Goal: Information Seeking & Learning: Learn about a topic

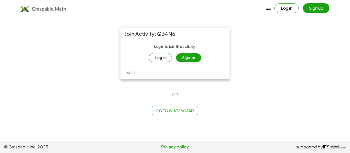
click at [166, 61] on button "Log in" at bounding box center [160, 57] width 23 height 9
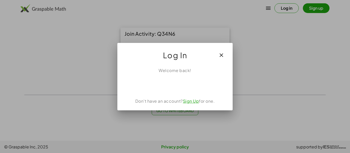
click at [221, 57] on icon "button" at bounding box center [221, 55] width 6 height 6
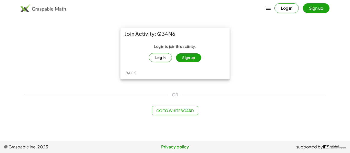
click at [189, 60] on button "Sign up" at bounding box center [188, 58] width 25 height 9
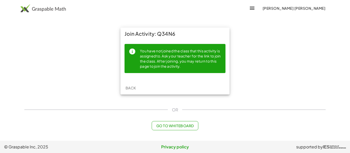
click at [168, 62] on div "You have not joined the class that this activity is assigned to. Ask your teach…" at bounding box center [180, 58] width 81 height 21
click at [131, 86] on span "Back" at bounding box center [130, 88] width 11 height 5
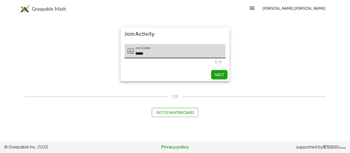
click at [221, 78] on button "Next" at bounding box center [219, 74] width 16 height 9
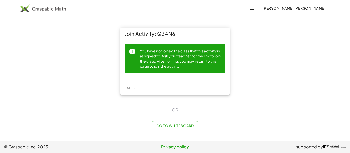
click at [135, 87] on span "Back" at bounding box center [130, 88] width 11 height 5
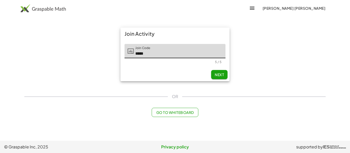
click at [215, 78] on button "Next" at bounding box center [219, 74] width 16 height 9
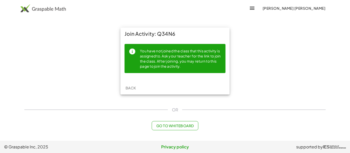
click at [128, 87] on span "Back" at bounding box center [130, 88] width 11 height 5
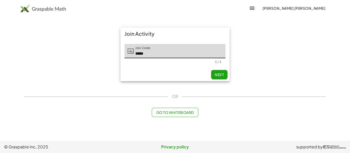
click at [222, 77] on span "Next" at bounding box center [219, 74] width 9 height 5
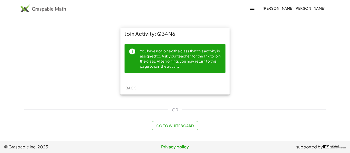
click at [158, 60] on div "You have not joined the class that this activity is assigned to. Ask your teach…" at bounding box center [180, 58] width 81 height 21
click at [133, 88] on span "Back" at bounding box center [130, 88] width 11 height 5
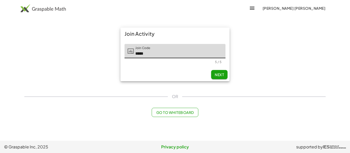
click at [218, 75] on span "Next" at bounding box center [219, 74] width 9 height 5
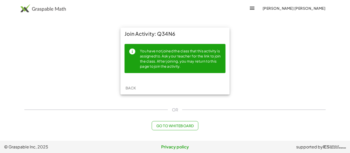
click at [132, 85] on button "Back" at bounding box center [130, 87] width 16 height 9
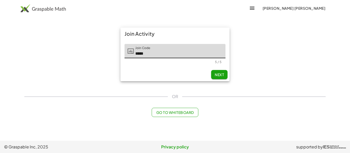
click at [217, 72] on span "Next" at bounding box center [219, 74] width 9 height 5
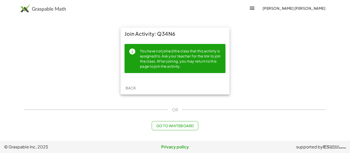
click at [156, 58] on div "You have not joined the class that this activity is assigned to. Ask your teach…" at bounding box center [180, 58] width 81 height 21
click at [132, 88] on span "Back" at bounding box center [130, 88] width 11 height 5
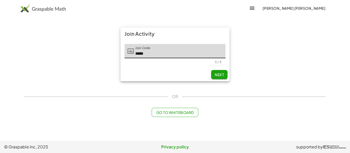
click at [215, 73] on span "Next" at bounding box center [219, 74] width 9 height 5
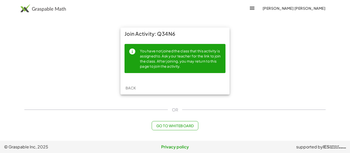
click at [127, 84] on button "Back" at bounding box center [130, 87] width 16 height 9
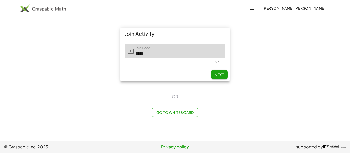
click at [222, 75] on span "Next" at bounding box center [219, 74] width 9 height 5
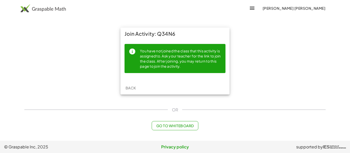
click at [138, 88] on button "Back" at bounding box center [130, 87] width 16 height 9
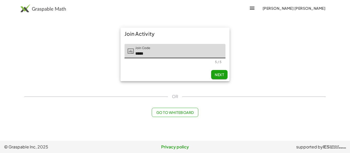
click at [222, 76] on span "Next" at bounding box center [219, 74] width 9 height 5
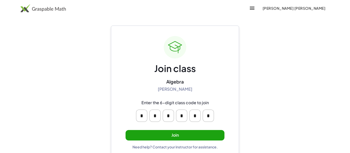
scroll to position [10, 0]
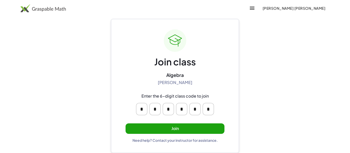
click at [192, 127] on button "Join" at bounding box center [175, 129] width 99 height 11
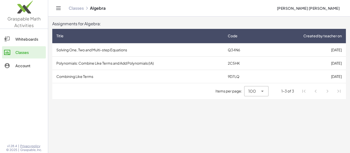
click at [165, 51] on td "Solving One, Two and Multi-step Equations" at bounding box center [137, 49] width 171 height 13
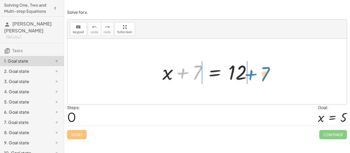
drag, startPoint x: 192, startPoint y: 74, endPoint x: 260, endPoint y: 76, distance: 68.1
click at [260, 76] on div "+ 7 + x + 7 = 12" at bounding box center [206, 72] width 279 height 66
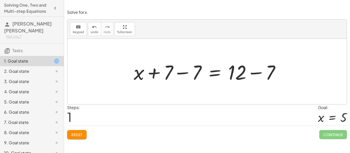
click at [173, 75] on div at bounding box center [208, 72] width 155 height 26
click at [185, 74] on div at bounding box center [208, 72] width 155 height 26
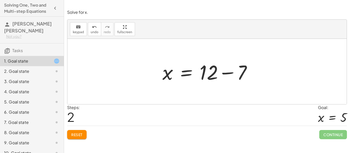
click at [225, 74] on div at bounding box center [209, 72] width 98 height 26
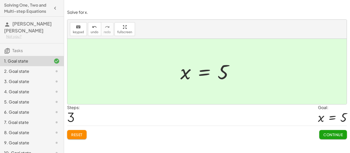
click at [340, 130] on button "Continue" at bounding box center [333, 134] width 28 height 9
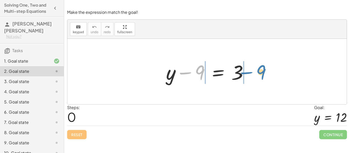
drag, startPoint x: 199, startPoint y: 73, endPoint x: 260, endPoint y: 72, distance: 61.7
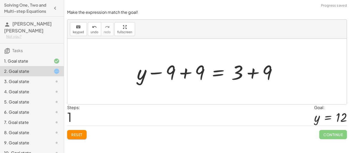
click at [184, 74] on div at bounding box center [208, 72] width 149 height 26
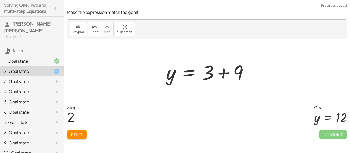
click at [226, 75] on div at bounding box center [208, 72] width 91 height 26
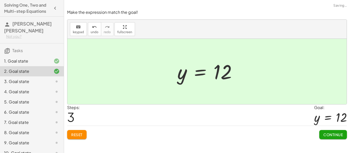
click at [336, 138] on button "Continue" at bounding box center [333, 134] width 28 height 9
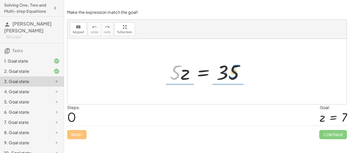
drag, startPoint x: 178, startPoint y: 70, endPoint x: 237, endPoint y: 70, distance: 58.9
click at [237, 70] on div at bounding box center [208, 72] width 83 height 26
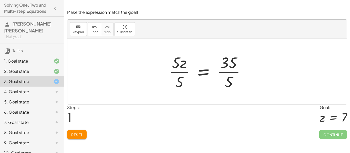
click at [184, 72] on div at bounding box center [209, 71] width 86 height 39
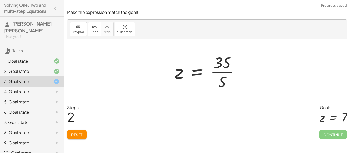
click at [226, 73] on div at bounding box center [209, 71] width 74 height 39
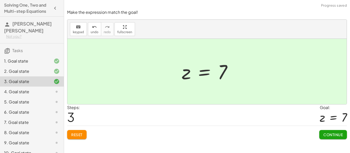
click at [341, 139] on button "Continue" at bounding box center [333, 134] width 28 height 9
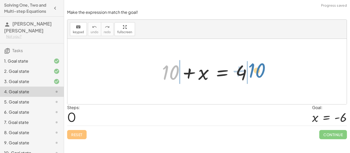
drag, startPoint x: 176, startPoint y: 74, endPoint x: 262, endPoint y: 72, distance: 86.3
click at [262, 72] on div "+ 10 + 10 + x = 4" at bounding box center [206, 72] width 279 height 66
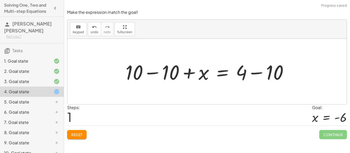
click at [166, 75] on div at bounding box center [209, 72] width 172 height 26
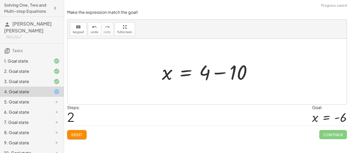
click at [222, 73] on div at bounding box center [208, 72] width 99 height 26
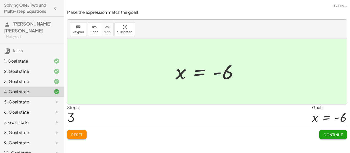
click at [340, 137] on button "Continue" at bounding box center [333, 134] width 28 height 9
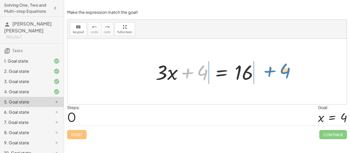
drag, startPoint x: 187, startPoint y: 74, endPoint x: 270, endPoint y: 72, distance: 82.2
click at [270, 72] on div "+ 4 + · 3 · x + 4 = 16" at bounding box center [206, 72] width 279 height 66
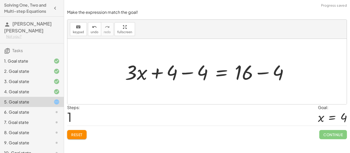
click at [183, 74] on div at bounding box center [208, 72] width 173 height 26
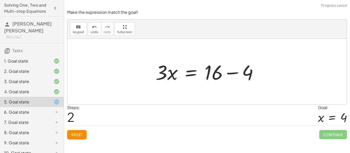
click at [234, 72] on div at bounding box center [209, 72] width 112 height 26
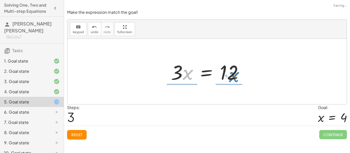
drag, startPoint x: 184, startPoint y: 74, endPoint x: 231, endPoint y: 77, distance: 46.9
click at [231, 77] on div at bounding box center [208, 72] width 81 height 26
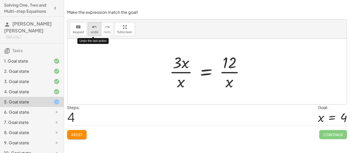
click at [94, 30] on button "undo undo" at bounding box center [94, 29] width 13 height 14
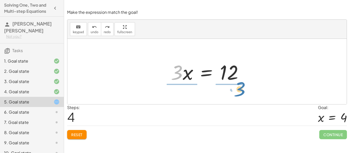
drag, startPoint x: 176, startPoint y: 75, endPoint x: 239, endPoint y: 91, distance: 64.9
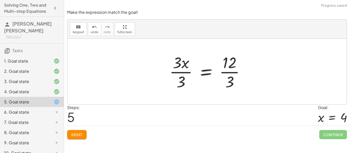
click at [183, 68] on div at bounding box center [209, 71] width 85 height 39
click at [232, 72] on div at bounding box center [216, 71] width 72 height 39
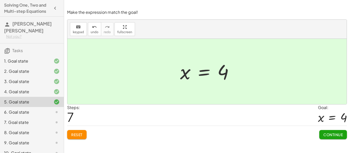
click at [339, 132] on button "Continue" at bounding box center [333, 134] width 28 height 9
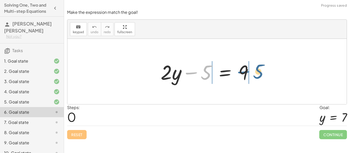
drag, startPoint x: 189, startPoint y: 76, endPoint x: 243, endPoint y: 75, distance: 53.5
click at [243, 75] on div at bounding box center [209, 72] width 102 height 26
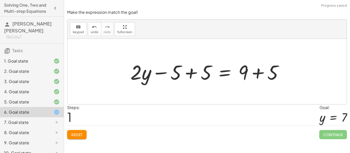
click at [185, 74] on div at bounding box center [209, 72] width 162 height 26
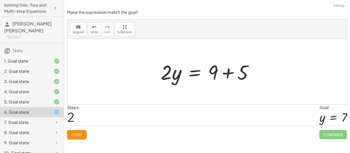
click at [233, 76] on div at bounding box center [209, 72] width 102 height 26
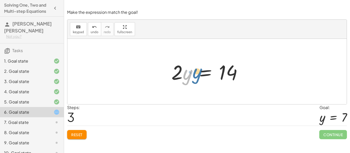
drag, startPoint x: 189, startPoint y: 76, endPoint x: 196, endPoint y: 75, distance: 7.1
click at [196, 75] on div at bounding box center [209, 72] width 80 height 26
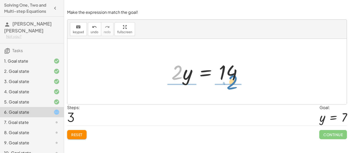
drag, startPoint x: 178, startPoint y: 74, endPoint x: 233, endPoint y: 86, distance: 56.3
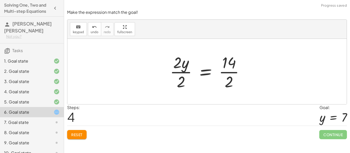
click at [189, 73] on div at bounding box center [208, 71] width 83 height 39
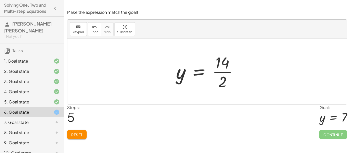
click at [219, 72] on div at bounding box center [208, 71] width 71 height 39
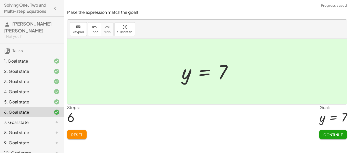
click at [336, 134] on span "Continue" at bounding box center [332, 135] width 19 height 5
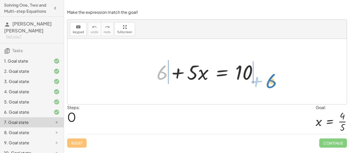
drag, startPoint x: 163, startPoint y: 77, endPoint x: 272, endPoint y: 85, distance: 109.4
click at [272, 85] on div "+ 6 + 6 + · 5 · x = 10" at bounding box center [206, 72] width 279 height 66
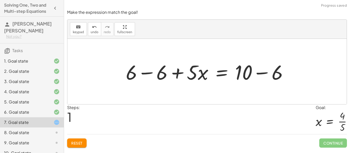
click at [152, 74] on div at bounding box center [208, 72] width 171 height 26
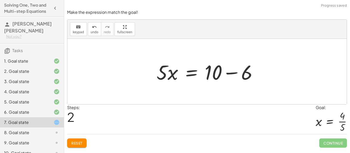
click at [228, 72] on div at bounding box center [209, 72] width 110 height 26
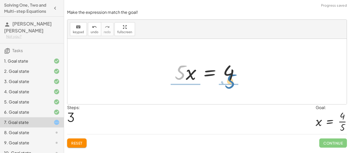
drag, startPoint x: 183, startPoint y: 72, endPoint x: 233, endPoint y: 82, distance: 50.9
click at [233, 82] on div at bounding box center [209, 72] width 74 height 26
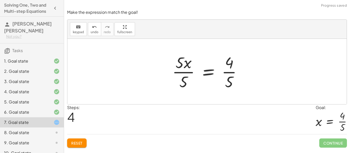
click at [190, 71] on div at bounding box center [209, 71] width 79 height 39
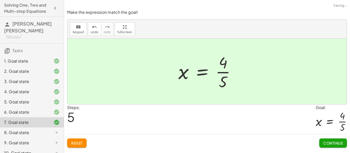
click at [228, 72] on div at bounding box center [209, 71] width 66 height 39
click at [333, 143] on span "Continue" at bounding box center [332, 143] width 19 height 5
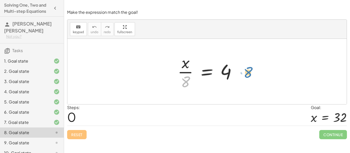
drag, startPoint x: 186, startPoint y: 80, endPoint x: 247, endPoint y: 70, distance: 62.5
drag, startPoint x: 183, startPoint y: 79, endPoint x: 234, endPoint y: 67, distance: 52.1
click at [234, 67] on div at bounding box center [209, 71] width 68 height 39
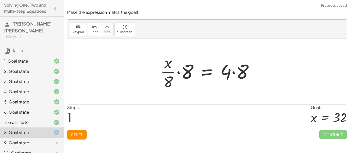
click at [183, 73] on div at bounding box center [209, 71] width 102 height 39
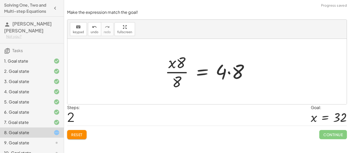
click at [181, 71] on div at bounding box center [208, 71] width 93 height 39
click at [178, 65] on div at bounding box center [208, 71] width 93 height 39
click at [231, 75] on div at bounding box center [208, 71] width 93 height 39
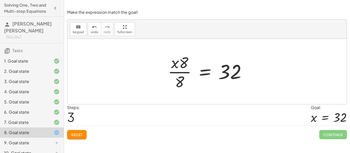
click at [180, 64] on div at bounding box center [208, 71] width 87 height 39
click at [180, 65] on div at bounding box center [208, 71] width 87 height 39
click at [92, 30] on span "undo" at bounding box center [95, 32] width 8 height 4
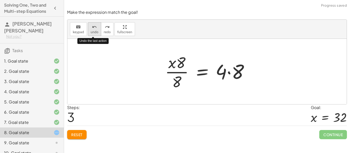
click at [92, 30] on span "undo" at bounding box center [95, 32] width 8 height 4
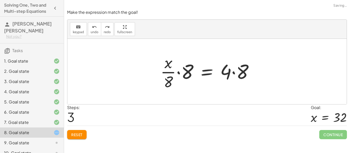
click at [169, 77] on div at bounding box center [209, 71] width 102 height 39
click at [168, 73] on div at bounding box center [209, 71] width 102 height 39
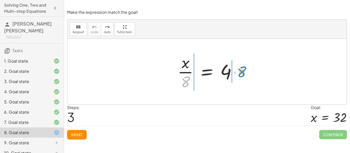
drag, startPoint x: 184, startPoint y: 80, endPoint x: 239, endPoint y: 70, distance: 56.0
click at [239, 70] on div at bounding box center [209, 71] width 68 height 39
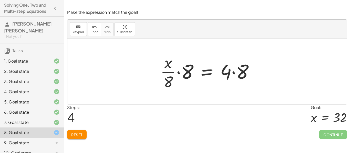
click at [177, 73] on div at bounding box center [209, 71] width 102 height 39
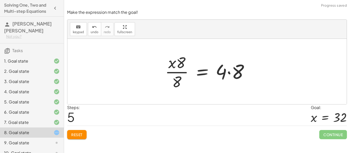
click at [178, 63] on div at bounding box center [208, 71] width 93 height 39
click at [233, 70] on div at bounding box center [208, 71] width 93 height 39
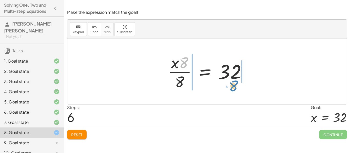
drag, startPoint x: 184, startPoint y: 62, endPoint x: 234, endPoint y: 86, distance: 54.9
click at [234, 86] on div at bounding box center [208, 71] width 87 height 39
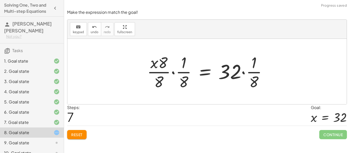
click at [175, 74] on div at bounding box center [208, 71] width 129 height 39
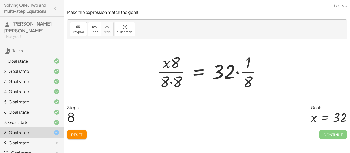
click at [175, 74] on div at bounding box center [210, 71] width 113 height 39
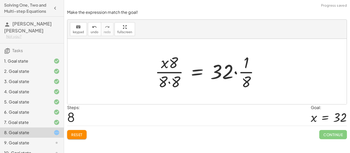
click at [242, 71] on div at bounding box center [208, 71] width 113 height 39
click at [235, 72] on div at bounding box center [208, 71] width 113 height 39
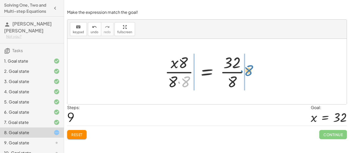
drag, startPoint x: 185, startPoint y: 81, endPoint x: 248, endPoint y: 70, distance: 64.0
click at [248, 70] on div at bounding box center [208, 71] width 93 height 39
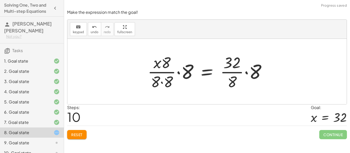
click at [177, 71] on div at bounding box center [209, 71] width 128 height 39
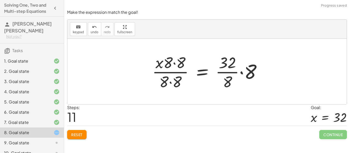
click at [244, 69] on div at bounding box center [209, 71] width 118 height 39
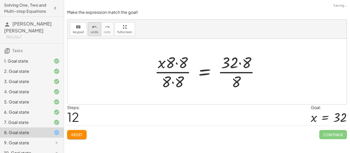
click at [93, 32] on span "undo" at bounding box center [95, 32] width 8 height 4
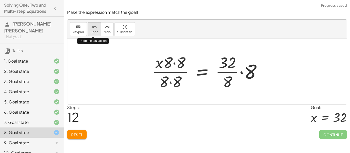
click at [93, 32] on span "undo" at bounding box center [95, 32] width 8 height 4
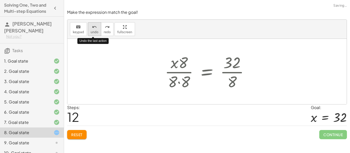
click at [93, 32] on span "undo" at bounding box center [95, 32] width 8 height 4
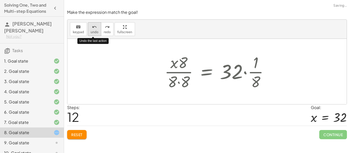
click at [93, 32] on span "undo" at bounding box center [95, 32] width 8 height 4
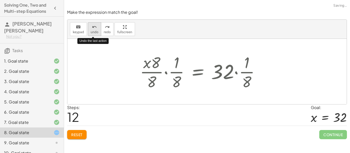
click at [93, 32] on span "undo" at bounding box center [95, 32] width 8 height 4
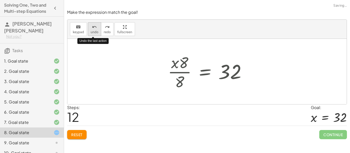
click at [93, 32] on span "undo" at bounding box center [95, 32] width 8 height 4
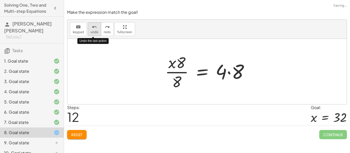
click at [93, 32] on span "undo" at bounding box center [95, 32] width 8 height 4
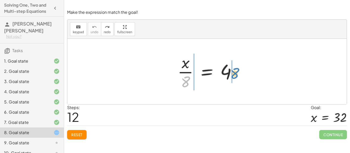
drag, startPoint x: 187, startPoint y: 81, endPoint x: 237, endPoint y: 72, distance: 50.2
click at [237, 72] on div at bounding box center [209, 71] width 68 height 39
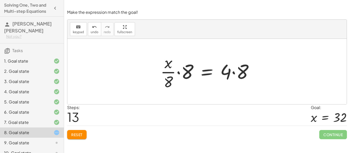
click at [179, 74] on div at bounding box center [209, 71] width 102 height 39
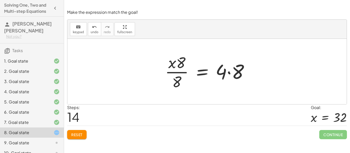
click at [233, 72] on div at bounding box center [208, 71] width 93 height 39
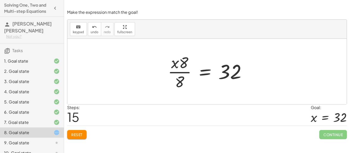
click at [182, 65] on div at bounding box center [208, 71] width 87 height 39
drag, startPoint x: 182, startPoint y: 65, endPoint x: 181, endPoint y: 87, distance: 22.3
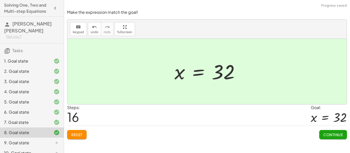
click at [331, 133] on span "Continue" at bounding box center [332, 135] width 19 height 5
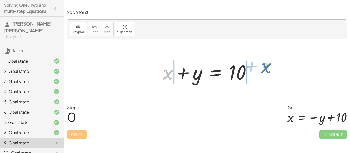
drag, startPoint x: 170, startPoint y: 72, endPoint x: 267, endPoint y: 66, distance: 97.7
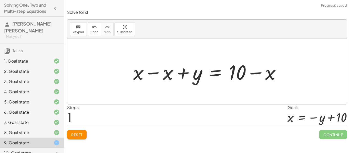
click at [166, 75] on div at bounding box center [209, 72] width 156 height 26
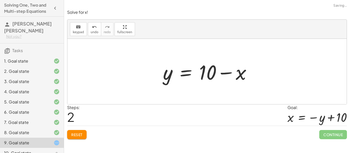
click at [225, 73] on div at bounding box center [208, 72] width 97 height 26
click at [93, 24] on icon "undo" at bounding box center [94, 27] width 5 height 6
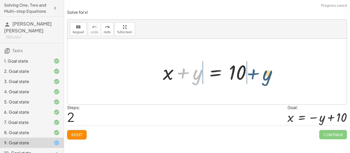
drag, startPoint x: 186, startPoint y: 71, endPoint x: 258, endPoint y: 71, distance: 71.2
click at [258, 71] on div "+ y + x + y = 10" at bounding box center [207, 71] width 104 height 29
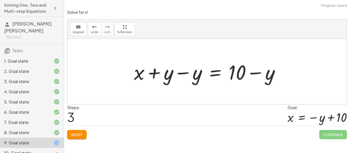
click at [180, 82] on div at bounding box center [208, 72] width 155 height 26
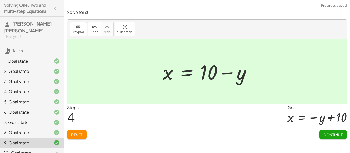
click at [325, 136] on span "Continue" at bounding box center [332, 135] width 19 height 5
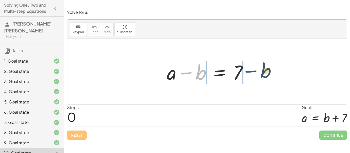
drag, startPoint x: 194, startPoint y: 72, endPoint x: 262, endPoint y: 71, distance: 67.1
click at [262, 71] on div "− b + a − b = 7" at bounding box center [206, 72] width 279 height 66
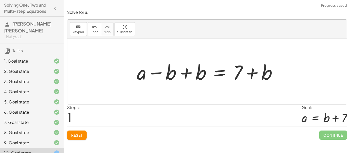
click at [184, 74] on div at bounding box center [208, 72] width 149 height 26
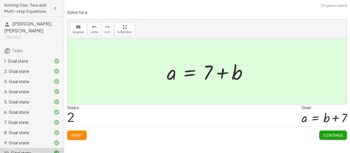
click at [336, 135] on span "Continue" at bounding box center [332, 135] width 19 height 5
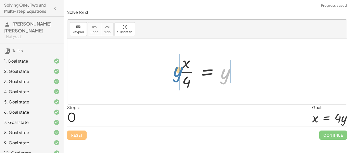
drag, startPoint x: 223, startPoint y: 75, endPoint x: 175, endPoint y: 74, distance: 47.9
click at [175, 74] on div "y · x · 4 = y" at bounding box center [207, 72] width 72 height 42
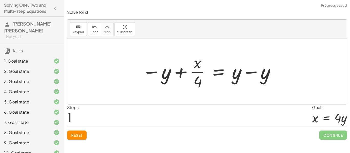
click at [189, 75] on div at bounding box center [209, 71] width 139 height 39
click at [183, 72] on div at bounding box center [209, 71] width 139 height 39
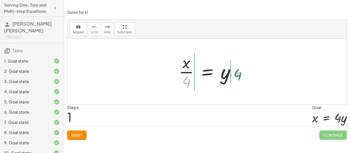
drag, startPoint x: 186, startPoint y: 82, endPoint x: 236, endPoint y: 75, distance: 51.3
click at [236, 75] on div at bounding box center [208, 71] width 65 height 39
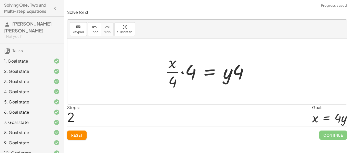
click at [188, 74] on div at bounding box center [208, 71] width 93 height 39
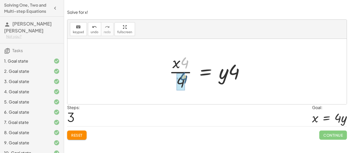
drag, startPoint x: 187, startPoint y: 62, endPoint x: 186, endPoint y: 78, distance: 15.7
click at [186, 78] on div at bounding box center [208, 71] width 85 height 39
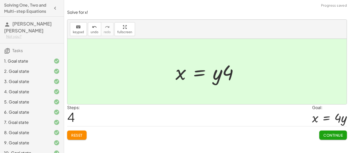
click at [331, 137] on span "Continue" at bounding box center [332, 135] width 19 height 5
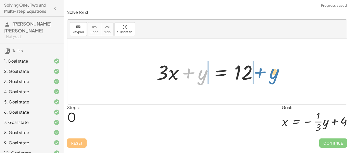
drag, startPoint x: 189, startPoint y: 72, endPoint x: 259, endPoint y: 71, distance: 70.7
click at [259, 71] on div at bounding box center [209, 72] width 110 height 26
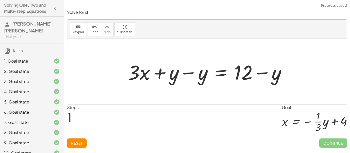
click at [179, 73] on div at bounding box center [209, 72] width 168 height 26
click at [182, 73] on div at bounding box center [209, 72] width 168 height 26
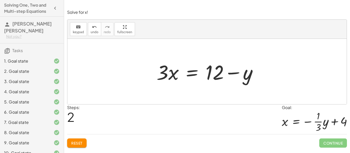
click at [237, 73] on div at bounding box center [209, 72] width 110 height 26
click at [228, 76] on div at bounding box center [209, 72] width 110 height 26
click at [217, 75] on div at bounding box center [209, 72] width 110 height 26
drag, startPoint x: 165, startPoint y: 76, endPoint x: 224, endPoint y: 91, distance: 60.2
click at [224, 91] on div "+ · 3 · x + y = 12 + · 3 · x + y − y = + 12 − y + · 3 · x + 0 = + 12 − y · 3 · …" at bounding box center [206, 72] width 279 height 66
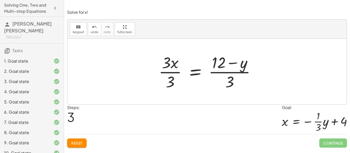
click at [173, 71] on div at bounding box center [209, 71] width 106 height 39
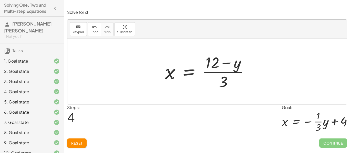
click at [233, 73] on div at bounding box center [208, 71] width 93 height 39
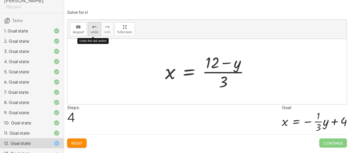
scroll to position [38, 0]
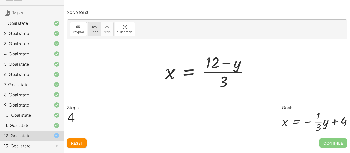
click at [92, 31] on span "undo" at bounding box center [95, 32] width 8 height 4
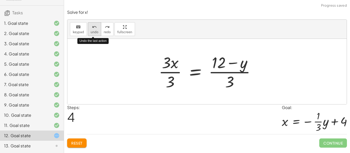
click at [92, 31] on span "undo" at bounding box center [95, 32] width 8 height 4
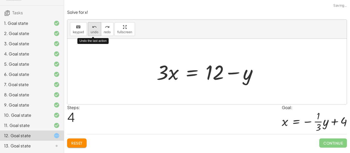
click at [92, 31] on span "undo" at bounding box center [95, 32] width 8 height 4
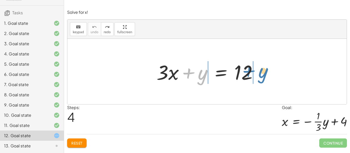
drag, startPoint x: 189, startPoint y: 75, endPoint x: 249, endPoint y: 73, distance: 61.0
click at [249, 73] on div at bounding box center [209, 72] width 110 height 26
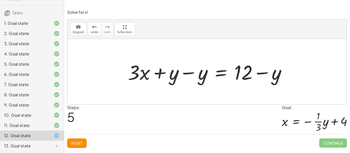
click at [189, 73] on div at bounding box center [209, 72] width 168 height 26
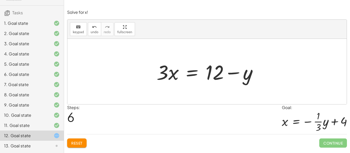
click at [235, 72] on div at bounding box center [209, 72] width 110 height 26
drag, startPoint x: 165, startPoint y: 71, endPoint x: 217, endPoint y: 80, distance: 53.5
click at [217, 80] on div at bounding box center [209, 72] width 110 height 26
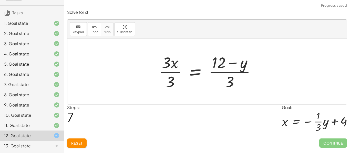
click at [171, 79] on div at bounding box center [209, 71] width 106 height 39
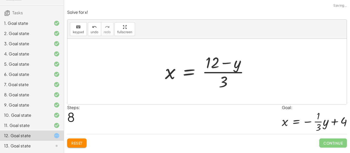
click at [218, 74] on div at bounding box center [208, 71] width 93 height 39
click at [95, 36] on button "undo undo" at bounding box center [94, 29] width 13 height 14
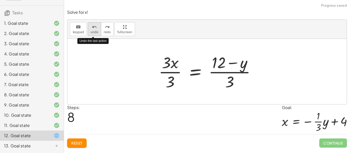
click at [95, 36] on button "undo undo" at bounding box center [94, 29] width 13 height 14
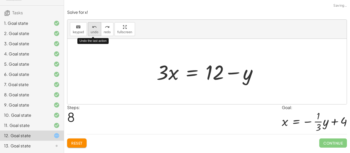
click at [95, 36] on button "undo undo" at bounding box center [94, 29] width 13 height 14
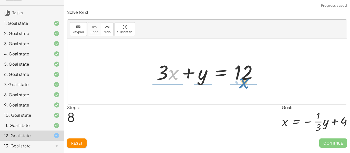
drag, startPoint x: 171, startPoint y: 78, endPoint x: 242, endPoint y: 87, distance: 71.5
click at [242, 87] on div "· x + · 3 + · 3 · x + y = 12" at bounding box center [206, 72] width 279 height 66
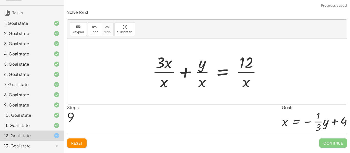
click at [166, 76] on div at bounding box center [209, 71] width 118 height 39
drag, startPoint x: 164, startPoint y: 63, endPoint x: 166, endPoint y: 82, distance: 19.4
click at [166, 82] on div at bounding box center [209, 71] width 118 height 39
drag, startPoint x: 168, startPoint y: 62, endPoint x: 164, endPoint y: 81, distance: 19.5
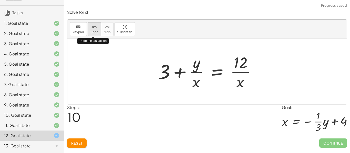
click at [98, 25] on button "undo undo" at bounding box center [94, 29] width 13 height 14
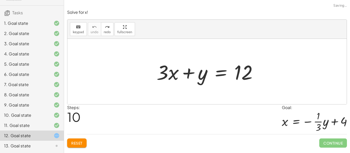
click at [200, 73] on div at bounding box center [209, 72] width 110 height 26
click at [201, 74] on div at bounding box center [209, 72] width 110 height 26
drag, startPoint x: 202, startPoint y: 72, endPoint x: 266, endPoint y: 76, distance: 64.7
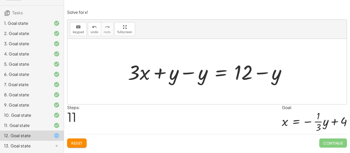
click at [190, 74] on div at bounding box center [209, 72] width 168 height 26
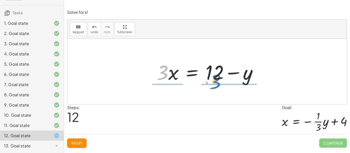
drag, startPoint x: 164, startPoint y: 71, endPoint x: 217, endPoint y: 80, distance: 53.6
click at [217, 80] on div at bounding box center [209, 72] width 110 height 26
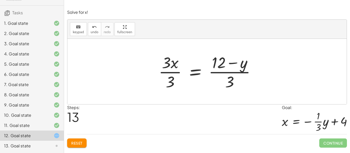
click at [228, 72] on div at bounding box center [209, 71] width 106 height 39
click at [174, 73] on div at bounding box center [209, 71] width 106 height 39
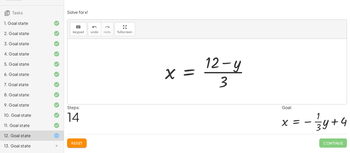
click at [222, 61] on div at bounding box center [208, 71] width 93 height 39
click at [221, 75] on div at bounding box center [208, 71] width 93 height 39
click at [221, 74] on div at bounding box center [208, 71] width 93 height 39
drag, startPoint x: 237, startPoint y: 66, endPoint x: 229, endPoint y: 84, distance: 19.1
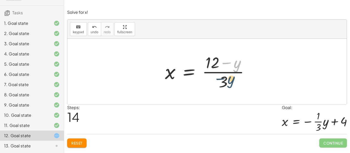
click at [229, 84] on div at bounding box center [208, 71] width 93 height 39
drag, startPoint x: 210, startPoint y: 63, endPoint x: 224, endPoint y: 82, distance: 23.7
click at [224, 82] on div at bounding box center [208, 71] width 93 height 39
click at [223, 83] on div at bounding box center [208, 71] width 93 height 39
drag, startPoint x: 214, startPoint y: 65, endPoint x: 227, endPoint y: 86, distance: 25.4
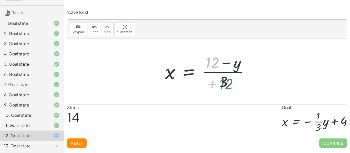
click at [227, 86] on div at bounding box center [208, 71] width 93 height 39
click at [92, 27] on icon "undo" at bounding box center [94, 27] width 5 height 6
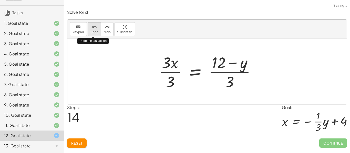
click at [92, 27] on icon "undo" at bounding box center [94, 27] width 5 height 6
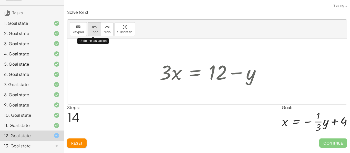
click at [92, 27] on icon "undo" at bounding box center [94, 27] width 5 height 6
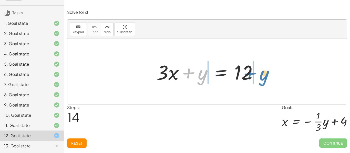
drag, startPoint x: 195, startPoint y: 74, endPoint x: 257, endPoint y: 75, distance: 61.5
click at [257, 75] on div at bounding box center [209, 72] width 110 height 26
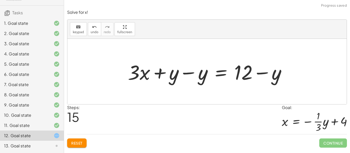
click at [186, 74] on div at bounding box center [209, 72] width 168 height 26
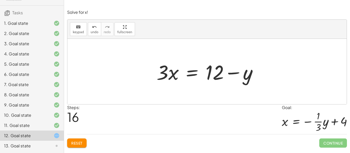
click at [227, 73] on div at bounding box center [209, 72] width 110 height 26
click at [213, 76] on div at bounding box center [209, 72] width 110 height 26
drag, startPoint x: 213, startPoint y: 76, endPoint x: 247, endPoint y: 78, distance: 34.9
click at [247, 78] on div at bounding box center [209, 72] width 110 height 26
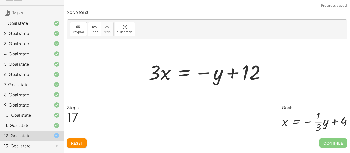
click at [243, 75] on div at bounding box center [209, 72] width 126 height 26
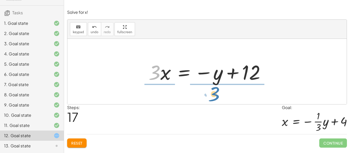
drag, startPoint x: 154, startPoint y: 75, endPoint x: 214, endPoint y: 96, distance: 63.2
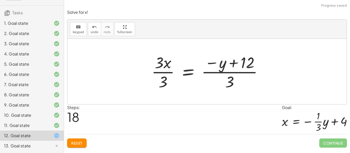
click at [242, 72] on div at bounding box center [209, 71] width 120 height 39
click at [163, 72] on div at bounding box center [209, 71] width 120 height 39
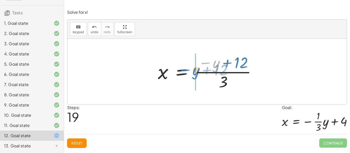
drag, startPoint x: 214, startPoint y: 64, endPoint x: 192, endPoint y: 70, distance: 23.0
click at [192, 70] on div at bounding box center [209, 71] width 108 height 39
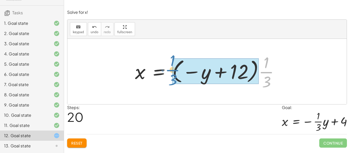
drag, startPoint x: 267, startPoint y: 72, endPoint x: 173, endPoint y: 70, distance: 94.0
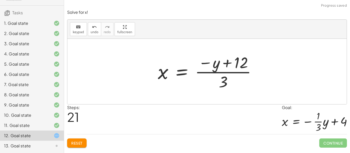
click at [241, 72] on div at bounding box center [209, 71] width 108 height 39
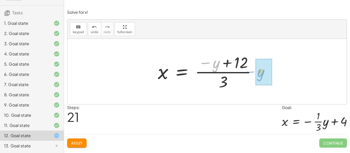
drag, startPoint x: 216, startPoint y: 66, endPoint x: 261, endPoint y: 75, distance: 45.5
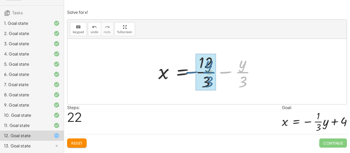
drag, startPoint x: 243, startPoint y: 69, endPoint x: 209, endPoint y: 69, distance: 33.8
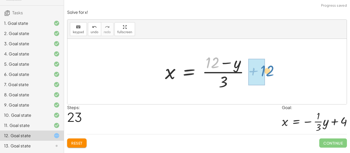
drag, startPoint x: 210, startPoint y: 63, endPoint x: 264, endPoint y: 71, distance: 54.4
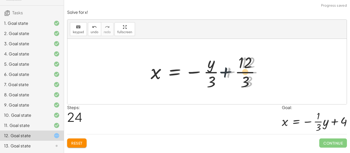
drag, startPoint x: 227, startPoint y: 71, endPoint x: 202, endPoint y: 68, distance: 25.0
click at [202, 68] on div at bounding box center [209, 71] width 122 height 39
drag, startPoint x: 212, startPoint y: 67, endPoint x: 242, endPoint y: 77, distance: 31.3
click at [242, 77] on div at bounding box center [209, 71] width 122 height 39
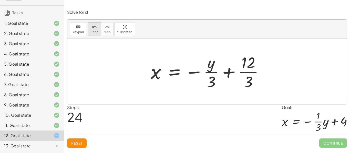
click at [92, 27] on icon "undo" at bounding box center [94, 27] width 5 height 6
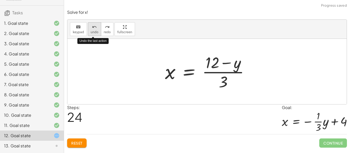
click at [92, 27] on icon "undo" at bounding box center [94, 27] width 5 height 6
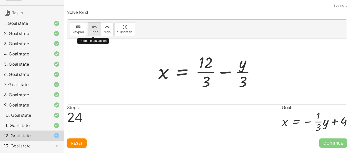
click at [92, 27] on icon "undo" at bounding box center [94, 27] width 5 height 6
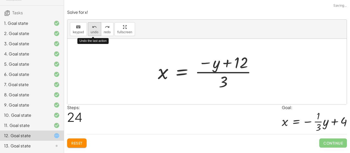
click at [92, 27] on icon "undo" at bounding box center [94, 27] width 5 height 6
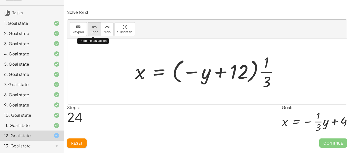
click at [92, 27] on icon "undo" at bounding box center [94, 27] width 5 height 6
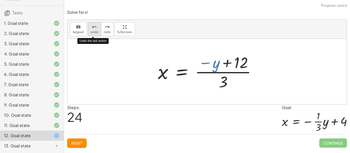
click at [92, 27] on icon "undo" at bounding box center [94, 27] width 5 height 6
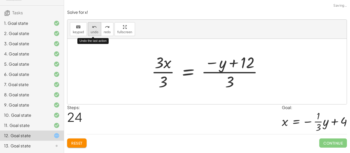
click at [92, 27] on icon "undo" at bounding box center [94, 27] width 5 height 6
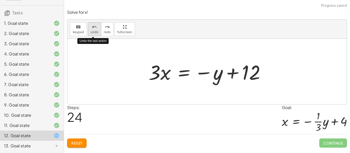
click at [92, 27] on icon "undo" at bounding box center [94, 27] width 5 height 6
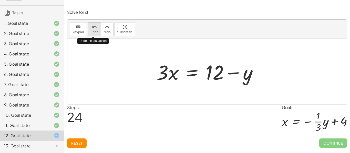
click at [92, 27] on icon "undo" at bounding box center [94, 27] width 5 height 6
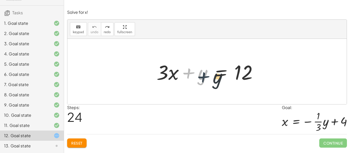
drag, startPoint x: 192, startPoint y: 73, endPoint x: 212, endPoint y: 77, distance: 20.9
click at [212, 77] on div at bounding box center [209, 72] width 110 height 26
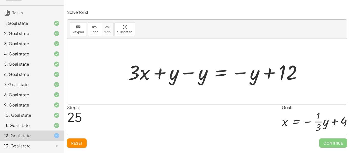
click at [270, 72] on div at bounding box center [216, 72] width 183 height 26
click at [184, 72] on div at bounding box center [216, 72] width 183 height 26
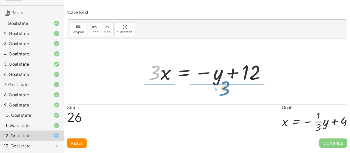
drag, startPoint x: 157, startPoint y: 72, endPoint x: 227, endPoint y: 88, distance: 71.8
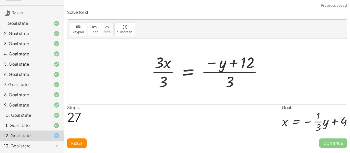
click at [163, 72] on div at bounding box center [209, 71] width 120 height 39
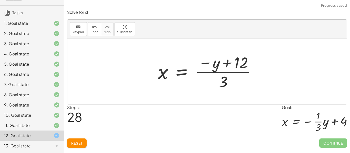
click at [235, 73] on div at bounding box center [209, 71] width 108 height 39
click at [228, 63] on div at bounding box center [209, 71] width 108 height 39
click at [215, 64] on div at bounding box center [209, 71] width 108 height 39
click at [227, 61] on div at bounding box center [209, 71] width 108 height 39
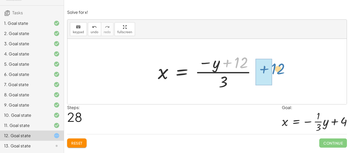
drag, startPoint x: 234, startPoint y: 64, endPoint x: 271, endPoint y: 70, distance: 37.4
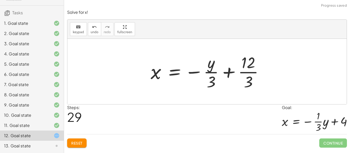
click at [244, 69] on div at bounding box center [209, 71] width 122 height 39
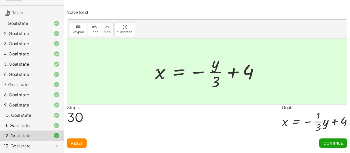
click at [327, 141] on span "Continue" at bounding box center [332, 143] width 19 height 5
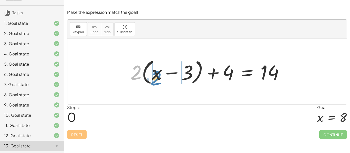
drag, startPoint x: 138, startPoint y: 69, endPoint x: 158, endPoint y: 75, distance: 20.8
click at [158, 75] on div at bounding box center [209, 71] width 162 height 29
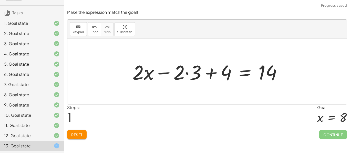
click at [182, 74] on div at bounding box center [209, 72] width 158 height 26
click at [186, 74] on div at bounding box center [209, 72] width 158 height 26
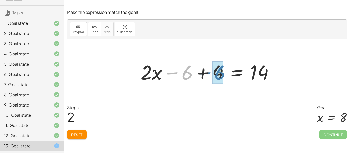
drag, startPoint x: 183, startPoint y: 73, endPoint x: 216, endPoint y: 73, distance: 32.8
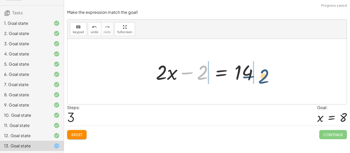
drag, startPoint x: 190, startPoint y: 75, endPoint x: 254, endPoint y: 79, distance: 64.7
click at [254, 79] on div at bounding box center [208, 72] width 111 height 26
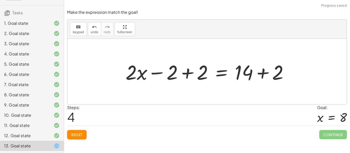
click at [191, 76] on div at bounding box center [209, 72] width 172 height 26
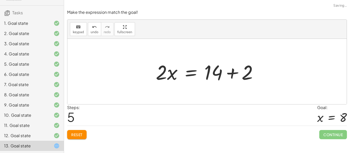
click at [232, 70] on div at bounding box center [208, 72] width 111 height 26
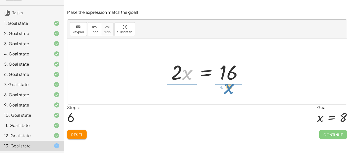
drag, startPoint x: 183, startPoint y: 75, endPoint x: 224, endPoint y: 91, distance: 44.9
click at [224, 91] on div "+ · 2 · ( + x − 3 ) + 4 = 14 + · 2 · x − · 2 · 3 + 4 = 14 + · 2 · x − 6 + 4 = 1…" at bounding box center [206, 72] width 279 height 66
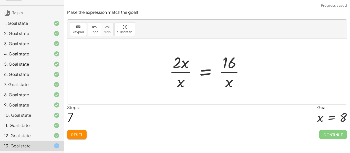
click at [179, 70] on div at bounding box center [209, 71] width 84 height 39
click at [181, 62] on div at bounding box center [209, 71] width 84 height 39
click at [228, 67] on div at bounding box center [209, 71] width 84 height 39
drag, startPoint x: 178, startPoint y: 84, endPoint x: 180, endPoint y: 67, distance: 16.8
click at [180, 67] on div at bounding box center [209, 71] width 84 height 39
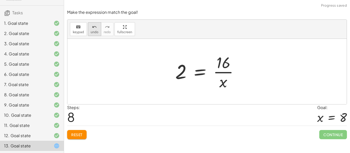
click at [91, 31] on span "undo" at bounding box center [95, 32] width 8 height 4
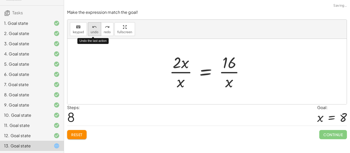
click at [91, 31] on span "undo" at bounding box center [95, 32] width 8 height 4
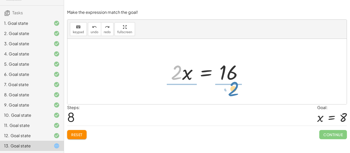
drag, startPoint x: 174, startPoint y: 76, endPoint x: 231, endPoint y: 92, distance: 59.2
click at [231, 92] on div "+ · 2 · ( + x − 3 ) + 4 = 14 + · 2 · x − · 2 · 3 + 4 = 14 + · 2 · x − 6 + 4 = 1…" at bounding box center [206, 72] width 279 height 66
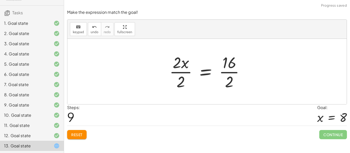
click at [182, 71] on div at bounding box center [209, 71] width 84 height 39
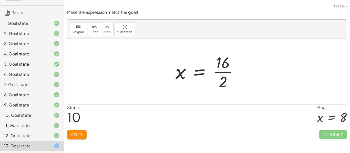
click at [222, 72] on div at bounding box center [209, 71] width 72 height 39
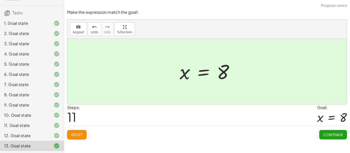
click at [326, 132] on button "Continue" at bounding box center [333, 134] width 28 height 9
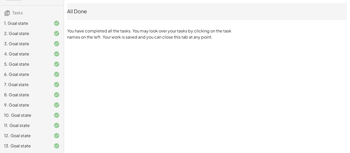
click at [22, 13] on span "Tasks" at bounding box center [17, 12] width 11 height 5
click at [6, 14] on icon at bounding box center [7, 13] width 6 height 6
click at [7, 14] on icon at bounding box center [7, 13] width 6 height 6
click at [6, 13] on icon at bounding box center [7, 13] width 6 height 6
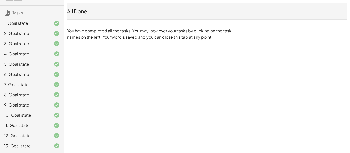
click at [6, 13] on icon at bounding box center [7, 13] width 6 height 6
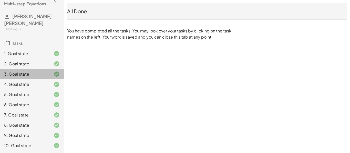
scroll to position [0, 0]
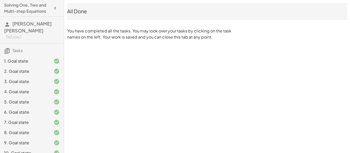
click at [55, 8] on icon "button" at bounding box center [55, 8] width 6 height 6
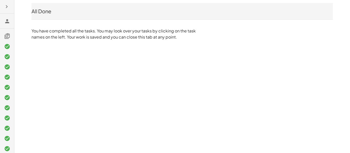
click at [9, 6] on icon "button" at bounding box center [7, 7] width 6 height 6
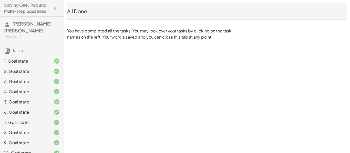
click at [34, 10] on h4 "Solving One, Two and Multi-step Equations" at bounding box center [27, 8] width 46 height 12
click at [7, 24] on icon at bounding box center [7, 25] width 6 height 6
click at [110, 38] on p "You have completed all the tasks. You may look over your tasks by clicking on t…" at bounding box center [150, 34] width 166 height 12
click at [10, 49] on icon at bounding box center [7, 51] width 6 height 6
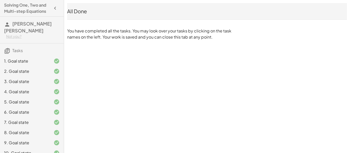
click at [10, 49] on icon at bounding box center [7, 51] width 6 height 6
click at [46, 87] on div "2. Goal state" at bounding box center [32, 92] width 64 height 10
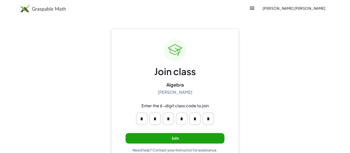
click at [182, 138] on button "Join" at bounding box center [175, 138] width 99 height 11
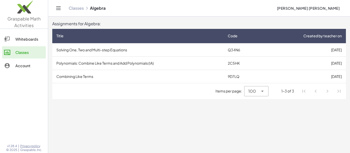
click at [137, 60] on td "Polynomials: Combine Like Terms and Add Polynomials (IA)" at bounding box center [137, 63] width 171 height 13
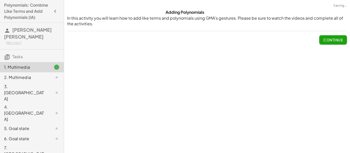
click at [338, 39] on span "Continue" at bounding box center [332, 40] width 19 height 5
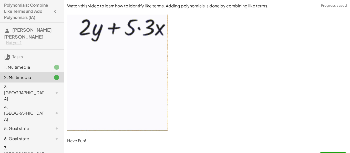
scroll to position [12, 0]
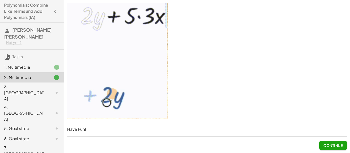
click at [343, 145] on button "Continue" at bounding box center [333, 145] width 28 height 9
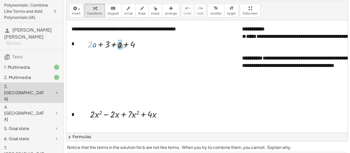
drag, startPoint x: 90, startPoint y: 44, endPoint x: 120, endPoint y: 45, distance: 29.5
drag, startPoint x: 126, startPoint y: 56, endPoint x: 104, endPoint y: 58, distance: 22.3
click at [104, 58] on div at bounding box center [115, 56] width 61 height 13
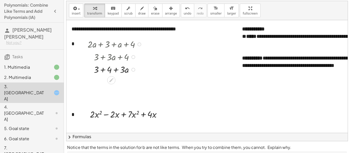
click at [102, 70] on div at bounding box center [115, 69] width 61 height 13
drag, startPoint x: 117, startPoint y: 83, endPoint x: 106, endPoint y: 90, distance: 13.1
click at [113, 96] on div at bounding box center [115, 95] width 61 height 13
drag, startPoint x: 105, startPoint y: 98, endPoint x: 127, endPoint y: 102, distance: 22.4
click at [113, 96] on div at bounding box center [115, 95] width 61 height 13
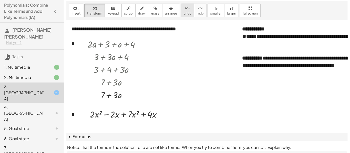
click at [185, 10] on icon "undo" at bounding box center [187, 8] width 5 height 6
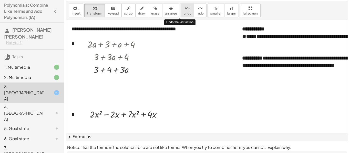
click at [185, 10] on icon "undo" at bounding box center [187, 8] width 5 height 6
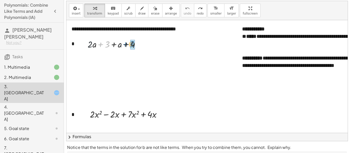
drag, startPoint x: 109, startPoint y: 44, endPoint x: 136, endPoint y: 44, distance: 26.9
click at [136, 44] on div at bounding box center [115, 44] width 61 height 13
drag, startPoint x: 99, startPoint y: 56, endPoint x: 116, endPoint y: 57, distance: 16.9
click at [116, 57] on div at bounding box center [115, 56] width 61 height 13
click at [108, 72] on div at bounding box center [115, 69] width 61 height 13
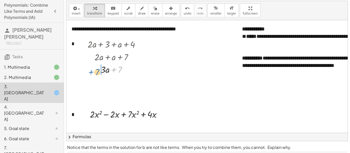
drag, startPoint x: 119, startPoint y: 69, endPoint x: 97, endPoint y: 71, distance: 22.6
click at [97, 71] on div at bounding box center [115, 69] width 61 height 13
drag, startPoint x: 118, startPoint y: 83, endPoint x: 107, endPoint y: 88, distance: 11.2
click at [107, 88] on div at bounding box center [115, 82] width 61 height 13
drag, startPoint x: 115, startPoint y: 83, endPoint x: 97, endPoint y: 84, distance: 17.4
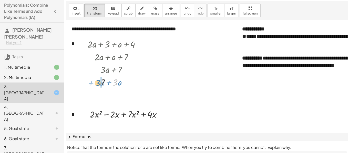
click at [97, 84] on div at bounding box center [115, 82] width 61 height 13
click at [109, 84] on div at bounding box center [115, 82] width 61 height 13
drag, startPoint x: 115, startPoint y: 82, endPoint x: 96, endPoint y: 83, distance: 18.5
click at [96, 83] on div at bounding box center [115, 82] width 61 height 13
drag, startPoint x: 110, startPoint y: 84, endPoint x: 121, endPoint y: 84, distance: 11.3
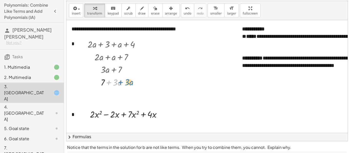
click at [121, 84] on div at bounding box center [115, 82] width 61 height 13
drag, startPoint x: 108, startPoint y: 83, endPoint x: 120, endPoint y: 84, distance: 11.3
click at [120, 84] on div at bounding box center [115, 82] width 61 height 13
click at [126, 83] on div at bounding box center [125, 83] width 4 height 4
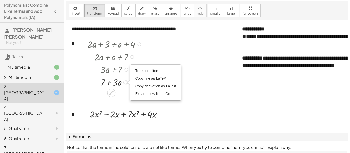
click at [126, 83] on div "Transform line Copy line as LaTeX Copy derivation as LaTeX Expand new lines: On" at bounding box center [125, 83] width 4 height 4
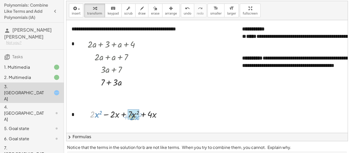
drag, startPoint x: 90, startPoint y: 116, endPoint x: 130, endPoint y: 119, distance: 40.0
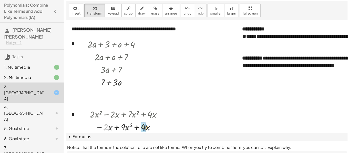
drag, startPoint x: 105, startPoint y: 128, endPoint x: 144, endPoint y: 129, distance: 40.0
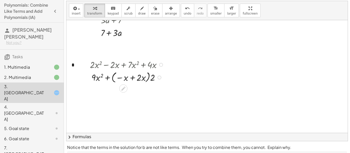
scroll to position [52, 0]
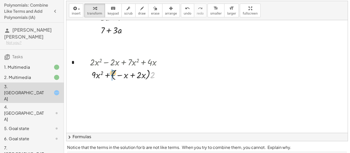
drag, startPoint x: 152, startPoint y: 76, endPoint x: 111, endPoint y: 74, distance: 41.0
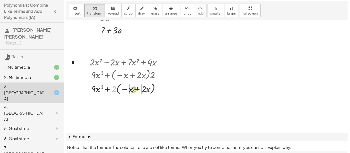
drag, startPoint x: 114, startPoint y: 90, endPoint x: 134, endPoint y: 91, distance: 20.2
click at [134, 91] on div at bounding box center [127, 89] width 81 height 14
click at [138, 102] on div at bounding box center [127, 102] width 81 height 13
click at [141, 104] on div at bounding box center [127, 102] width 81 height 13
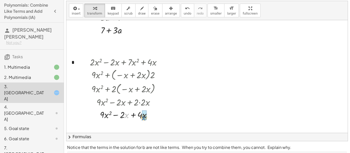
drag, startPoint x: 125, startPoint y: 114, endPoint x: 142, endPoint y: 116, distance: 17.8
drag, startPoint x: 152, startPoint y: 117, endPoint x: 133, endPoint y: 117, distance: 19.0
click at [133, 117] on div at bounding box center [127, 115] width 81 height 14
drag, startPoint x: 122, startPoint y: 115, endPoint x: 143, endPoint y: 115, distance: 20.7
click at [113, 117] on div at bounding box center [127, 114] width 81 height 13
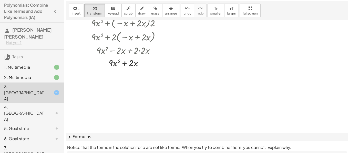
scroll to position [103, 0]
click at [136, 68] on div at bounding box center [127, 63] width 81 height 13
drag, startPoint x: 130, startPoint y: 65, endPoint x: 113, endPoint y: 72, distance: 19.2
click at [118, 74] on div at bounding box center [127, 76] width 81 height 13
click at [119, 77] on div at bounding box center [127, 76] width 81 height 13
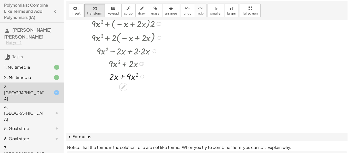
click at [119, 77] on div at bounding box center [127, 76] width 81 height 13
click at [143, 78] on div at bounding box center [142, 77] width 4 height 4
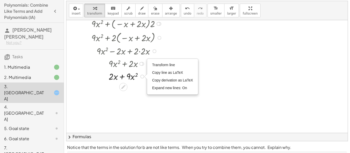
click at [143, 78] on div "Transform line Copy line as LaTeX Copy derivation as LaTeX Expand new lines: On" at bounding box center [142, 77] width 4 height 4
click at [122, 86] on icon at bounding box center [123, 87] width 5 height 5
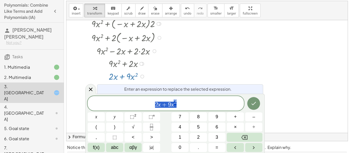
click at [183, 105] on span "2 x + 9 x 2" at bounding box center [166, 103] width 156 height 9
click at [161, 108] on span "2 x + 9 x 2 ​" at bounding box center [166, 103] width 156 height 9
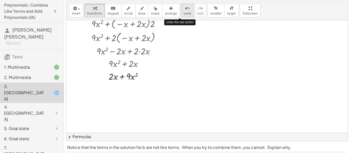
click at [185, 7] on icon "undo" at bounding box center [187, 8] width 5 height 6
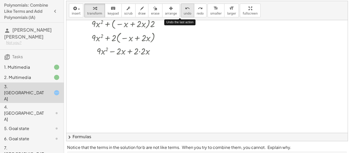
click at [185, 7] on icon "undo" at bounding box center [187, 8] width 5 height 6
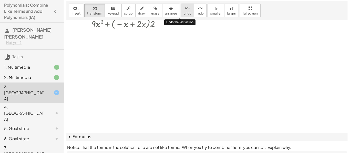
click at [185, 7] on icon "undo" at bounding box center [187, 8] width 5 height 6
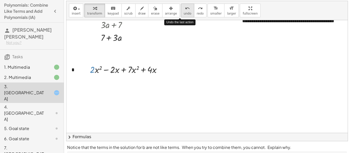
scroll to position [48, 0]
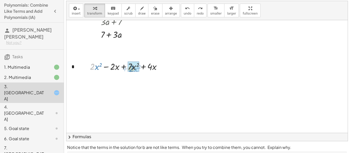
drag, startPoint x: 94, startPoint y: 68, endPoint x: 133, endPoint y: 70, distance: 39.2
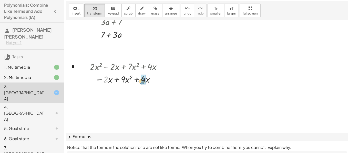
drag, startPoint x: 107, startPoint y: 78, endPoint x: 143, endPoint y: 80, distance: 36.4
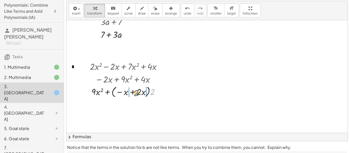
drag, startPoint x: 152, startPoint y: 93, endPoint x: 136, endPoint y: 94, distance: 16.2
click at [136, 94] on div at bounding box center [127, 92] width 81 height 14
click at [141, 107] on div at bounding box center [127, 105] width 81 height 13
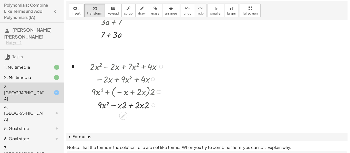
click at [141, 107] on div at bounding box center [127, 105] width 81 height 13
drag, startPoint x: 147, startPoint y: 107, endPoint x: 141, endPoint y: 107, distance: 6.4
click at [141, 107] on div at bounding box center [127, 105] width 81 height 13
drag, startPoint x: 123, startPoint y: 119, endPoint x: 142, endPoint y: 119, distance: 18.4
drag, startPoint x: 124, startPoint y: 119, endPoint x: 97, endPoint y: 120, distance: 26.9
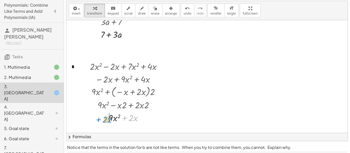
click at [97, 120] on div at bounding box center [127, 117] width 81 height 13
click at [123, 119] on div at bounding box center [127, 117] width 81 height 13
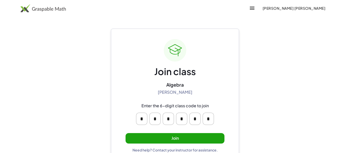
click at [152, 141] on button "Join" at bounding box center [175, 138] width 99 height 11
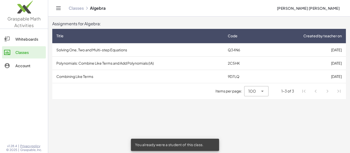
click at [112, 76] on td "Combining Like Terms" at bounding box center [137, 76] width 171 height 13
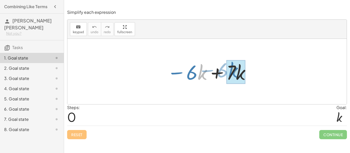
drag, startPoint x: 198, startPoint y: 73, endPoint x: 229, endPoint y: 71, distance: 31.3
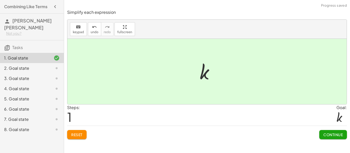
click at [332, 138] on button "Continue" at bounding box center [333, 134] width 28 height 9
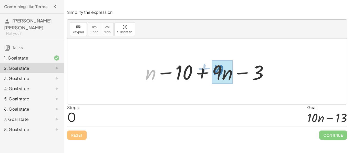
drag, startPoint x: 150, startPoint y: 73, endPoint x: 218, endPoint y: 69, distance: 68.2
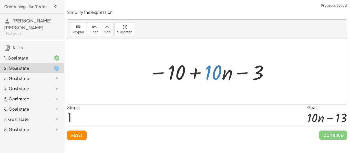
click at [217, 70] on div at bounding box center [208, 72] width 125 height 26
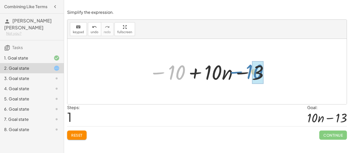
drag, startPoint x: 183, startPoint y: 74, endPoint x: 262, endPoint y: 74, distance: 78.6
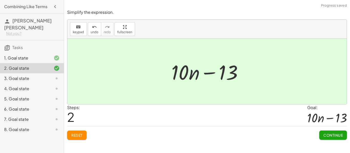
click at [330, 138] on span "Continue" at bounding box center [332, 135] width 19 height 5
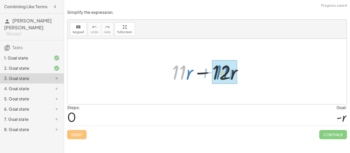
drag, startPoint x: 180, startPoint y: 72, endPoint x: 229, endPoint y: 71, distance: 49.5
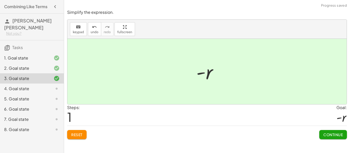
click at [331, 131] on button "Continue" at bounding box center [333, 134] width 28 height 9
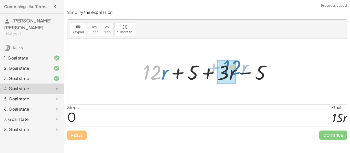
drag, startPoint x: 154, startPoint y: 74, endPoint x: 232, endPoint y: 69, distance: 78.3
click at [232, 69] on div at bounding box center [208, 72] width 137 height 26
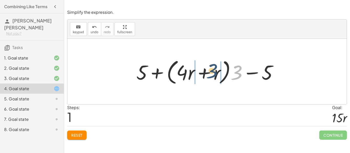
drag, startPoint x: 237, startPoint y: 71, endPoint x: 210, endPoint y: 69, distance: 27.2
click at [210, 69] on div at bounding box center [209, 71] width 150 height 29
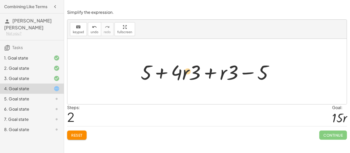
click at [186, 74] on div at bounding box center [209, 72] width 142 height 26
click at [178, 74] on div at bounding box center [209, 72] width 142 height 26
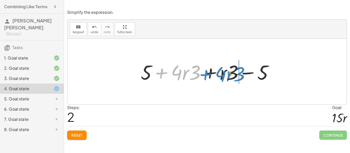
drag, startPoint x: 162, startPoint y: 72, endPoint x: 206, endPoint y: 74, distance: 44.3
click at [206, 74] on div at bounding box center [209, 72] width 142 height 26
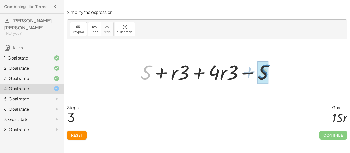
drag, startPoint x: 145, startPoint y: 75, endPoint x: 263, endPoint y: 74, distance: 117.8
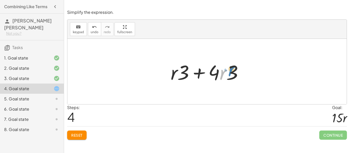
drag, startPoint x: 225, startPoint y: 73, endPoint x: 231, endPoint y: 71, distance: 6.6
click at [231, 71] on div at bounding box center [208, 72] width 81 height 26
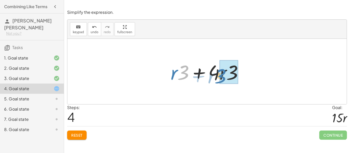
drag, startPoint x: 181, startPoint y: 72, endPoint x: 218, endPoint y: 76, distance: 37.3
click at [218, 76] on div at bounding box center [208, 72] width 81 height 26
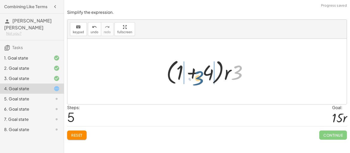
drag, startPoint x: 242, startPoint y: 74, endPoint x: 203, endPoint y: 80, distance: 39.0
click at [203, 80] on div at bounding box center [209, 71] width 90 height 29
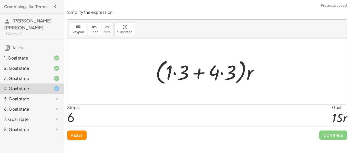
click at [177, 74] on div at bounding box center [209, 71] width 112 height 29
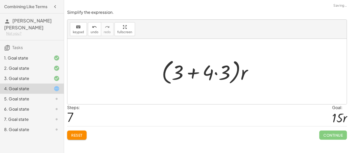
click at [216, 75] on div at bounding box center [209, 71] width 100 height 29
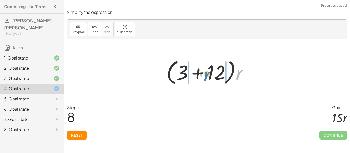
drag, startPoint x: 241, startPoint y: 75, endPoint x: 208, endPoint y: 77, distance: 32.1
click at [208, 77] on div at bounding box center [209, 71] width 90 height 29
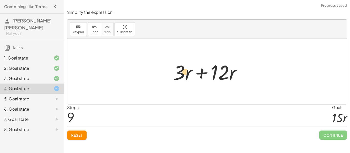
drag, startPoint x: 180, startPoint y: 74, endPoint x: 186, endPoint y: 74, distance: 6.2
click at [186, 74] on div at bounding box center [209, 72] width 77 height 26
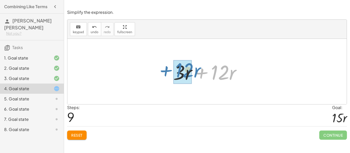
drag, startPoint x: 202, startPoint y: 74, endPoint x: 166, endPoint y: 71, distance: 35.7
click at [166, 71] on div "+ · 12 · r + 5 + · 3 · r − 5 + · 3 · 4 · r + 5 + · 3 · r − 5 + 5 + · ( + · 4 · …" at bounding box center [206, 71] width 83 height 29
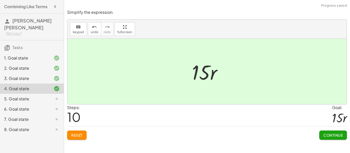
click at [326, 136] on span "Continue" at bounding box center [332, 135] width 19 height 5
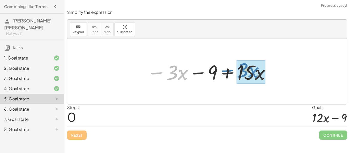
drag, startPoint x: 158, startPoint y: 71, endPoint x: 228, endPoint y: 69, distance: 70.5
click at [228, 69] on div at bounding box center [208, 72] width 129 height 26
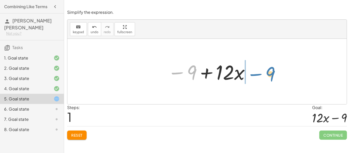
drag, startPoint x: 180, startPoint y: 72, endPoint x: 259, endPoint y: 74, distance: 78.4
click at [259, 74] on div "− · 3 · x − 9 + · 15 · x − 9 · x − 9 + · 12" at bounding box center [206, 72] width 279 height 66
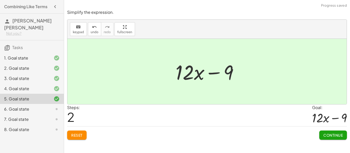
click at [332, 135] on span "Continue" at bounding box center [332, 135] width 19 height 5
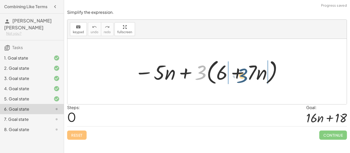
drag, startPoint x: 198, startPoint y: 69, endPoint x: 240, endPoint y: 72, distance: 42.1
click at [240, 72] on div at bounding box center [209, 71] width 154 height 29
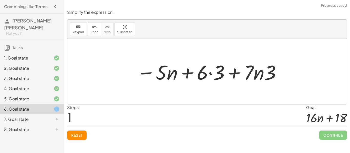
click at [219, 76] on div at bounding box center [209, 72] width 150 height 26
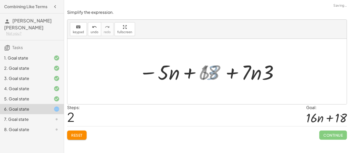
click at [219, 76] on div at bounding box center [208, 72] width 141 height 26
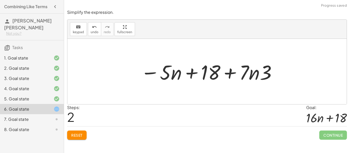
click at [256, 78] on div at bounding box center [208, 72] width 141 height 26
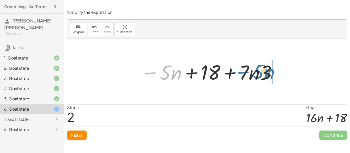
drag, startPoint x: 146, startPoint y: 72, endPoint x: 239, endPoint y: 72, distance: 92.7
click at [239, 72] on div at bounding box center [208, 72] width 141 height 26
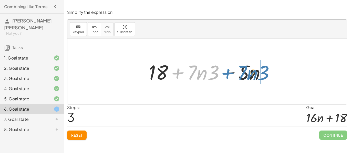
drag, startPoint x: 177, startPoint y: 73, endPoint x: 227, endPoint y: 73, distance: 49.9
click at [227, 73] on div at bounding box center [209, 72] width 126 height 26
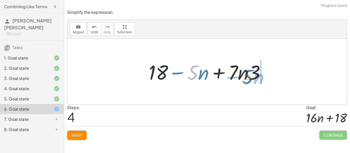
drag, startPoint x: 193, startPoint y: 76, endPoint x: 248, endPoint y: 81, distance: 55.2
click at [248, 81] on div at bounding box center [209, 72] width 126 height 26
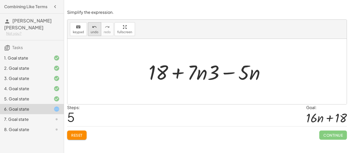
click at [92, 25] on icon "undo" at bounding box center [94, 27] width 5 height 6
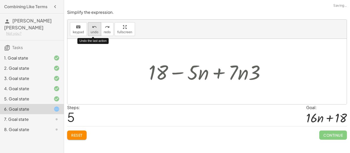
click at [92, 25] on icon "undo" at bounding box center [94, 27] width 5 height 6
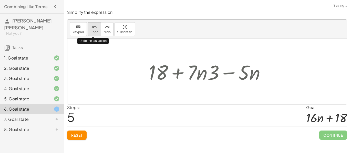
click at [92, 25] on icon "undo" at bounding box center [94, 27] width 5 height 6
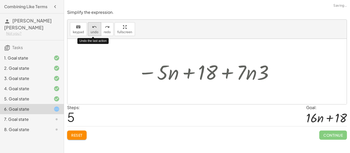
click at [92, 25] on icon "undo" at bounding box center [94, 27] width 5 height 6
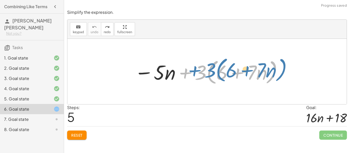
drag, startPoint x: 184, startPoint y: 74, endPoint x: 193, endPoint y: 72, distance: 9.3
click at [193, 72] on div at bounding box center [209, 71] width 154 height 29
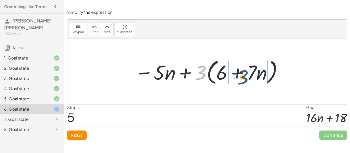
drag, startPoint x: 202, startPoint y: 72, endPoint x: 244, endPoint y: 76, distance: 42.5
click at [244, 76] on div at bounding box center [209, 71] width 154 height 29
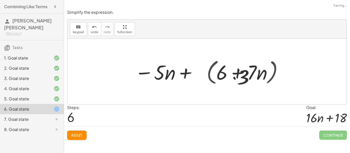
click at [244, 76] on div at bounding box center [209, 72] width 150 height 26
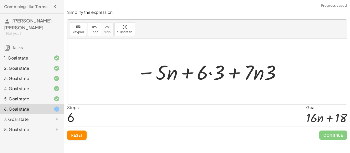
click at [214, 74] on div at bounding box center [209, 72] width 150 height 26
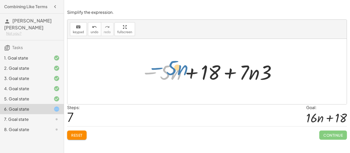
drag, startPoint x: 152, startPoint y: 72, endPoint x: 148, endPoint y: 70, distance: 4.6
click at [148, 70] on div at bounding box center [208, 72] width 141 height 26
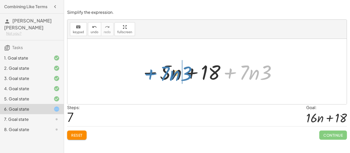
drag, startPoint x: 231, startPoint y: 75, endPoint x: 151, endPoint y: 76, distance: 80.4
click at [151, 76] on div at bounding box center [208, 72] width 141 height 26
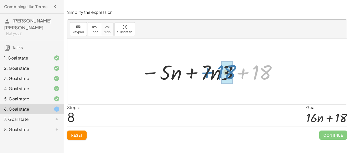
drag, startPoint x: 261, startPoint y: 73, endPoint x: 226, endPoint y: 72, distance: 35.3
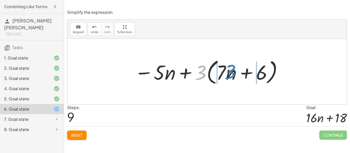
drag, startPoint x: 200, startPoint y: 73, endPoint x: 229, endPoint y: 72, distance: 29.5
click at [229, 72] on div at bounding box center [209, 71] width 154 height 29
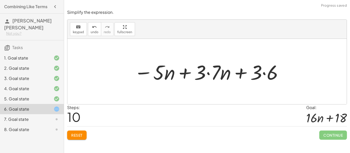
click at [210, 71] on div at bounding box center [208, 72] width 155 height 26
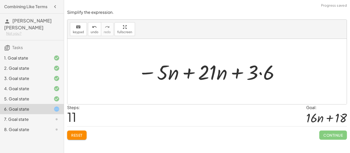
click at [262, 74] on div at bounding box center [208, 72] width 147 height 26
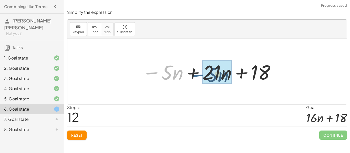
drag, startPoint x: 153, startPoint y: 74, endPoint x: 198, endPoint y: 76, distance: 45.6
click at [198, 76] on div at bounding box center [209, 72] width 139 height 26
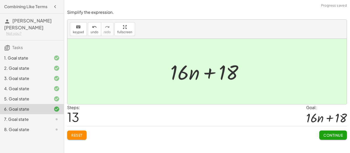
click at [335, 133] on button "Continue" at bounding box center [333, 135] width 28 height 9
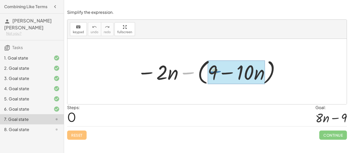
drag, startPoint x: 185, startPoint y: 74, endPoint x: 212, endPoint y: 72, distance: 27.2
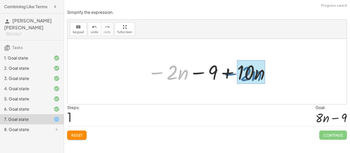
drag, startPoint x: 160, startPoint y: 73, endPoint x: 234, endPoint y: 75, distance: 73.5
click at [234, 75] on div at bounding box center [209, 72] width 129 height 26
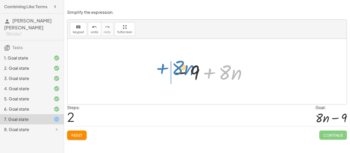
drag, startPoint x: 209, startPoint y: 74, endPoint x: 161, endPoint y: 70, distance: 48.3
click at [161, 70] on div "− · 2 · n − ( + 9 − · 10 · n ) − · 2 · n − 9 + · 10 · n + · 8 · n · n 9 − + · 8" at bounding box center [206, 72] width 279 height 66
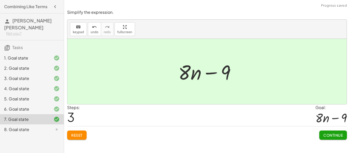
click at [343, 132] on button "Continue" at bounding box center [333, 135] width 28 height 9
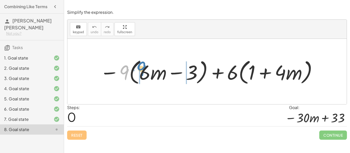
drag, startPoint x: 126, startPoint y: 76, endPoint x: 143, endPoint y: 72, distance: 18.0
click at [143, 72] on div at bounding box center [208, 71] width 223 height 29
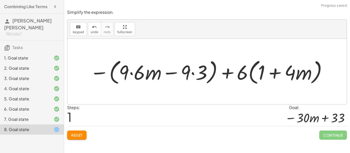
click at [131, 72] on div at bounding box center [208, 71] width 243 height 29
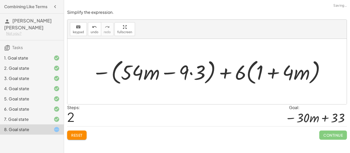
click at [192, 73] on div at bounding box center [208, 71] width 239 height 29
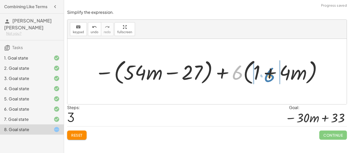
drag, startPoint x: 234, startPoint y: 74, endPoint x: 266, endPoint y: 77, distance: 32.1
click at [266, 77] on div at bounding box center [208, 71] width 233 height 29
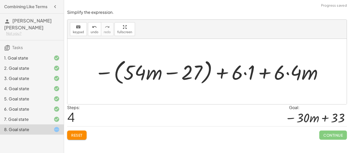
click at [251, 74] on div at bounding box center [209, 71] width 234 height 29
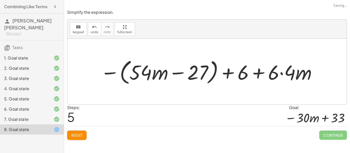
click at [281, 76] on div at bounding box center [209, 71] width 222 height 29
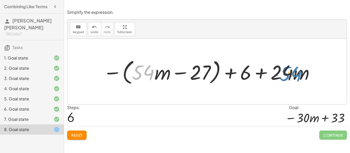
drag, startPoint x: 149, startPoint y: 73, endPoint x: 298, endPoint y: 74, distance: 149.1
click at [298, 74] on div at bounding box center [208, 71] width 217 height 29
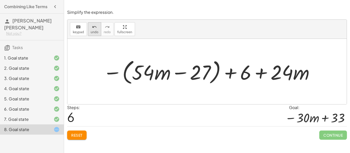
click at [91, 36] on button "undo undo" at bounding box center [94, 29] width 13 height 14
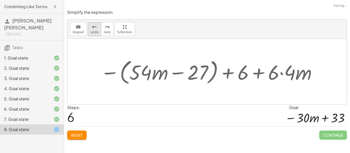
click at [91, 36] on button "undo undo" at bounding box center [94, 29] width 13 height 14
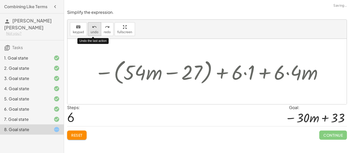
click at [91, 36] on button "undo undo" at bounding box center [94, 29] width 13 height 14
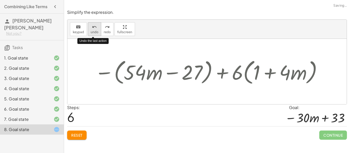
click at [91, 36] on button "undo undo" at bounding box center [94, 29] width 13 height 14
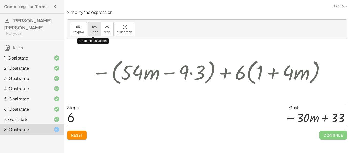
click at [91, 36] on button "undo undo" at bounding box center [94, 29] width 13 height 14
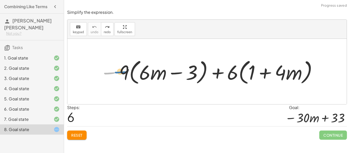
drag, startPoint x: 111, startPoint y: 73, endPoint x: 120, endPoint y: 72, distance: 9.0
click at [120, 72] on div at bounding box center [208, 71] width 223 height 29
click at [103, 76] on div at bounding box center [208, 71] width 223 height 29
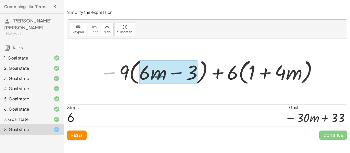
drag, startPoint x: 112, startPoint y: 71, endPoint x: 161, endPoint y: 75, distance: 49.1
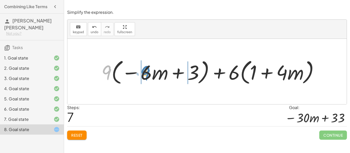
drag, startPoint x: 107, startPoint y: 72, endPoint x: 145, endPoint y: 73, distance: 38.7
click at [145, 73] on div at bounding box center [212, 71] width 227 height 29
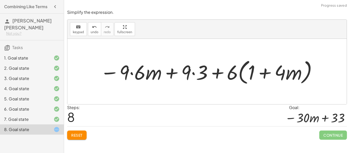
click at [134, 74] on div at bounding box center [209, 71] width 223 height 29
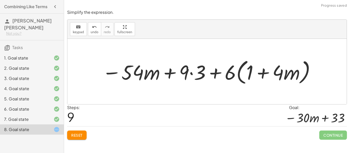
click at [189, 77] on div at bounding box center [209, 71] width 219 height 29
click at [192, 74] on div at bounding box center [209, 71] width 219 height 29
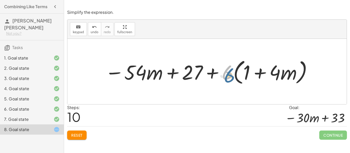
drag, startPoint x: 225, startPoint y: 75, endPoint x: 226, endPoint y: 77, distance: 2.6
click at [226, 77] on div at bounding box center [208, 71] width 213 height 29
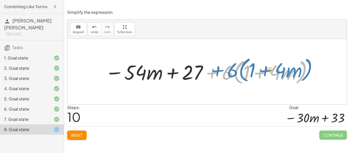
drag, startPoint x: 211, startPoint y: 74, endPoint x: 214, endPoint y: 71, distance: 4.4
click at [214, 71] on div at bounding box center [208, 71] width 213 height 29
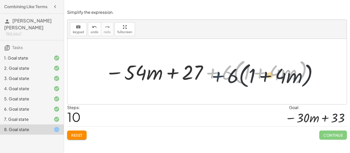
drag, startPoint x: 214, startPoint y: 71, endPoint x: 219, endPoint y: 76, distance: 7.3
click at [219, 76] on div at bounding box center [208, 71] width 213 height 29
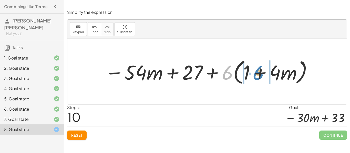
drag, startPoint x: 225, startPoint y: 76, endPoint x: 256, endPoint y: 76, distance: 30.5
click at [256, 76] on div at bounding box center [208, 71] width 213 height 29
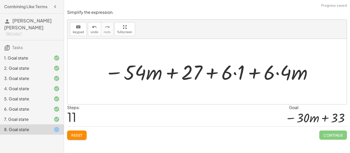
click at [237, 74] on div at bounding box center [209, 72] width 214 height 26
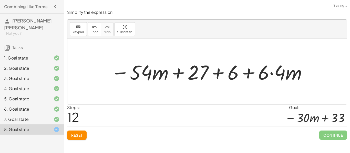
click at [271, 75] on div at bounding box center [209, 72] width 202 height 26
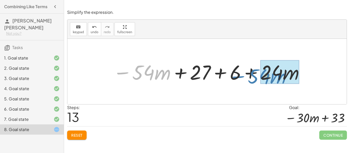
drag, startPoint x: 119, startPoint y: 74, endPoint x: 235, endPoint y: 77, distance: 116.6
click at [235, 77] on div at bounding box center [208, 72] width 197 height 26
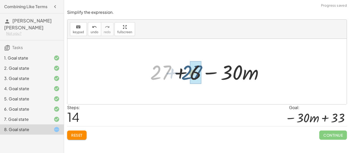
drag, startPoint x: 156, startPoint y: 72, endPoint x: 187, endPoint y: 73, distance: 31.8
click at [187, 73] on div at bounding box center [209, 72] width 123 height 26
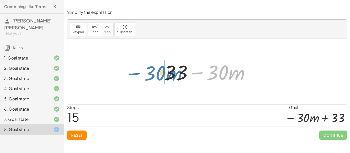
drag, startPoint x: 199, startPoint y: 73, endPoint x: 136, endPoint y: 74, distance: 63.0
click at [136, 74] on div "− · 9 · ( + · 6 · m − 3 ) + · 6 · ( + 1 + · 4 · m ) + · 9 · ( − · 6 · m + 3 ) +…" at bounding box center [206, 72] width 279 height 66
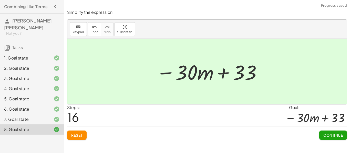
click at [322, 134] on button "Continue" at bounding box center [333, 135] width 28 height 9
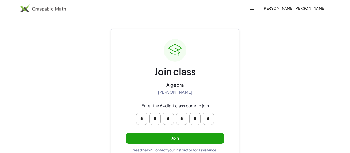
click at [182, 138] on button "Join" at bounding box center [175, 138] width 99 height 11
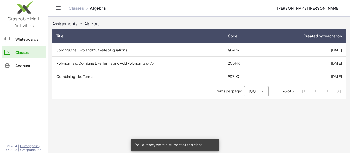
click at [131, 67] on td "Polynomials: Combine Like Terms and Add Polynomials (IA)" at bounding box center [137, 63] width 171 height 13
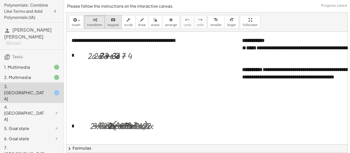
click at [138, 63] on div "+ · 2 · a + 3 + a + 4 + · 2 · a + a + 7 + · 3 · a + 7 + 7 + · 3 · a + · 3 · a +…" at bounding box center [112, 55] width 65 height 15
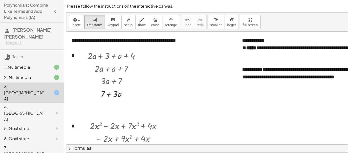
click at [30, 104] on div "4. [GEOGRAPHIC_DATA]" at bounding box center [24, 113] width 41 height 18
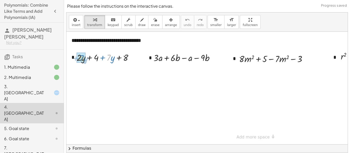
drag, startPoint x: 108, startPoint y: 59, endPoint x: 82, endPoint y: 59, distance: 26.6
drag, startPoint x: 105, startPoint y: 59, endPoint x: 118, endPoint y: 59, distance: 13.3
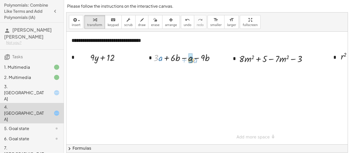
drag, startPoint x: 158, startPoint y: 58, endPoint x: 193, endPoint y: 60, distance: 35.1
click at [193, 60] on div at bounding box center [186, 57] width 70 height 13
drag, startPoint x: 164, startPoint y: 58, endPoint x: 197, endPoint y: 58, distance: 32.5
click at [197, 58] on div at bounding box center [186, 57] width 58 height 13
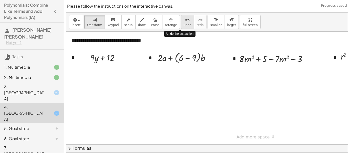
click at [181, 24] on button "undo undo" at bounding box center [187, 22] width 13 height 14
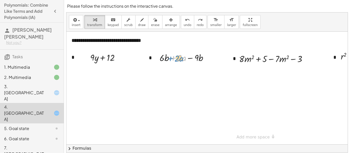
click at [173, 59] on div at bounding box center [186, 57] width 58 height 13
drag, startPoint x: 190, startPoint y: 58, endPoint x: 158, endPoint y: 58, distance: 32.0
click at [158, 58] on div "+ · 3 · a + · 6 · b − a − · 9 · b − · 9 · b + · 6 · b + · 2 · a − · 9 · b" at bounding box center [182, 57] width 60 height 15
drag, startPoint x: 270, startPoint y: 59, endPoint x: 237, endPoint y: 58, distance: 33.0
click at [237, 58] on div "− · 7 · m 2 + · 8 · m 2 + 5 − · 7 · m 2 − 3" at bounding box center [271, 58] width 80 height 15
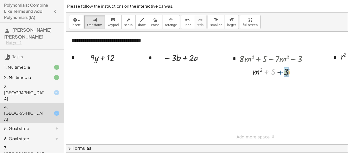
drag, startPoint x: 267, startPoint y: 73, endPoint x: 282, endPoint y: 74, distance: 14.6
click at [282, 74] on div at bounding box center [274, 71] width 77 height 13
click at [0, 0] on div at bounding box center [0, 0] width 0 height 0
drag, startPoint x: 342, startPoint y: 56, endPoint x: 340, endPoint y: 70, distance: 14.2
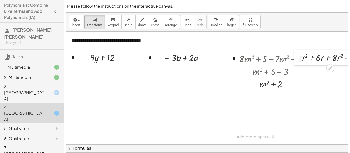
drag, startPoint x: 340, startPoint y: 58, endPoint x: 301, endPoint y: 59, distance: 38.4
click at [0, 0] on div at bounding box center [0, 0] width 0 height 0
drag, startPoint x: 321, startPoint y: 57, endPoint x: 329, endPoint y: 57, distance: 8.7
click at [329, 57] on div at bounding box center [335, 57] width 71 height 13
click at [185, 22] on icon "undo" at bounding box center [187, 20] width 5 height 6
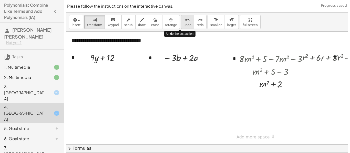
click at [185, 22] on icon "undo" at bounding box center [187, 20] width 5 height 6
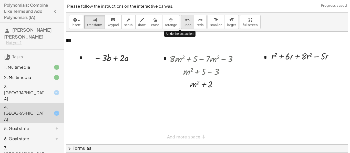
scroll to position [0, 89]
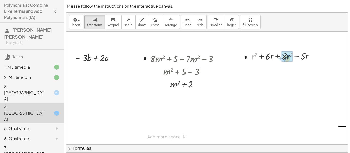
drag, startPoint x: 253, startPoint y: 56, endPoint x: 286, endPoint y: 58, distance: 32.6
drag, startPoint x: 260, startPoint y: 56, endPoint x: 297, endPoint y: 56, distance: 36.4
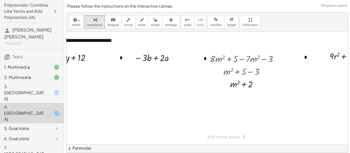
scroll to position [0, 0]
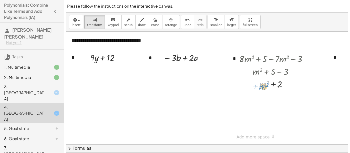
click at [262, 86] on div at bounding box center [274, 84] width 77 height 13
drag, startPoint x: 277, startPoint y: 85, endPoint x: 254, endPoint y: 87, distance: 23.2
click at [254, 87] on div at bounding box center [274, 84] width 77 height 13
drag, startPoint x: 268, startPoint y: 98, endPoint x: 265, endPoint y: 108, distance: 10.3
click at [265, 108] on div "**********" at bounding box center [251, 88] width 370 height 113
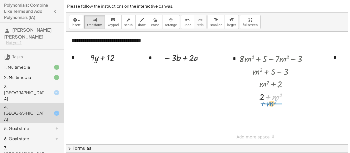
drag, startPoint x: 267, startPoint y: 96, endPoint x: 260, endPoint y: 100, distance: 7.5
click at [260, 100] on div at bounding box center [274, 96] width 77 height 13
drag, startPoint x: 267, startPoint y: 98, endPoint x: 262, endPoint y: 107, distance: 9.6
click at [262, 107] on div "**********" at bounding box center [251, 88] width 370 height 113
click at [276, 111] on div at bounding box center [274, 112] width 77 height 18
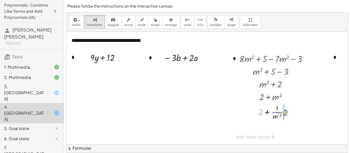
drag, startPoint x: 261, startPoint y: 112, endPoint x: 287, endPoint y: 112, distance: 26.1
click at [287, 112] on div at bounding box center [274, 112] width 77 height 18
click at [184, 24] on span "undo" at bounding box center [188, 25] width 8 height 4
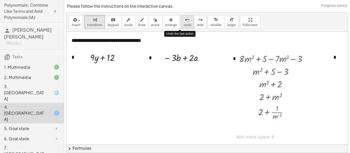
click at [184, 24] on span "undo" at bounding box center [188, 25] width 8 height 4
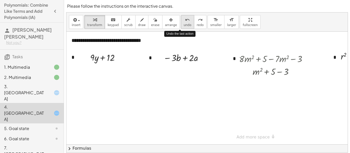
click at [184, 24] on span "undo" at bounding box center [188, 25] width 8 height 4
click at [184, 23] on span "undo" at bounding box center [188, 25] width 8 height 4
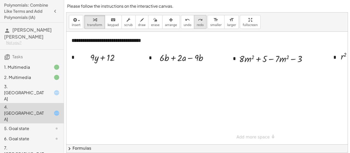
click at [196, 25] on button "redo redo" at bounding box center [200, 22] width 13 height 14
click at [184, 23] on span "undo" at bounding box center [188, 25] width 8 height 4
click at [197, 24] on span "redo" at bounding box center [200, 25] width 7 height 4
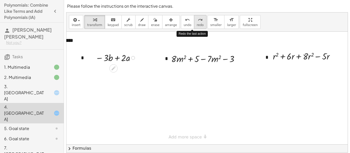
scroll to position [0, 89]
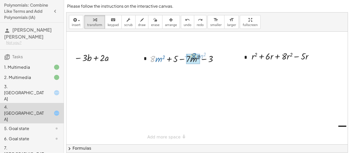
drag, startPoint x: 154, startPoint y: 58, endPoint x: 195, endPoint y: 56, distance: 40.8
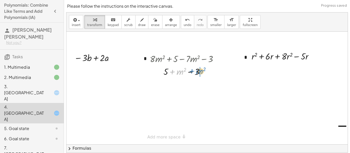
drag, startPoint x: 169, startPoint y: 72, endPoint x: 188, endPoint y: 72, distance: 19.5
click at [188, 72] on div at bounding box center [185, 71] width 77 height 13
drag, startPoint x: 165, startPoint y: 84, endPoint x: 178, endPoint y: 83, distance: 13.1
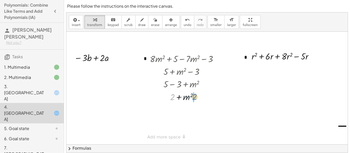
drag, startPoint x: 174, startPoint y: 97, endPoint x: 197, endPoint y: 97, distance: 22.8
click at [197, 97] on div at bounding box center [185, 96] width 77 height 13
click at [184, 24] on span "undo" at bounding box center [188, 25] width 8 height 4
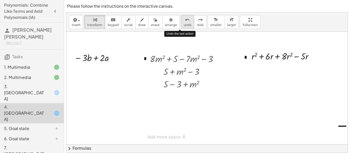
click at [184, 24] on span "undo" at bounding box center [188, 25] width 8 height 4
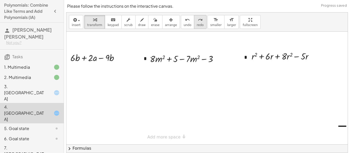
click at [197, 24] on span "redo" at bounding box center [200, 25] width 7 height 4
drag, startPoint x: 169, startPoint y: 59, endPoint x: 206, endPoint y: 59, distance: 37.1
click at [206, 59] on div at bounding box center [185, 58] width 77 height 13
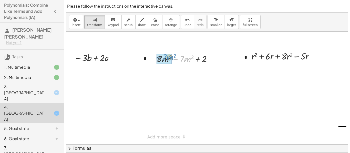
drag, startPoint x: 177, startPoint y: 58, endPoint x: 160, endPoint y: 57, distance: 17.7
click at [176, 73] on div at bounding box center [186, 71] width 64 height 13
click at [175, 72] on div at bounding box center [186, 71] width 64 height 13
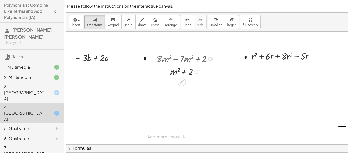
click at [175, 72] on div at bounding box center [186, 71] width 64 height 13
drag, startPoint x: 175, startPoint y: 72, endPoint x: 195, endPoint y: 72, distance: 19.7
click at [195, 72] on div at bounding box center [186, 71] width 64 height 13
click at [188, 87] on div at bounding box center [186, 84] width 64 height 13
drag, startPoint x: 188, startPoint y: 86, endPoint x: 174, endPoint y: 87, distance: 13.9
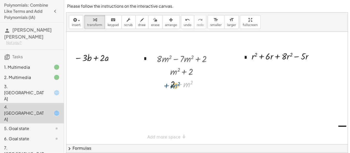
click at [174, 87] on div at bounding box center [186, 84] width 64 height 13
drag, startPoint x: 252, startPoint y: 57, endPoint x: 286, endPoint y: 54, distance: 33.9
drag, startPoint x: 262, startPoint y: 56, endPoint x: 299, endPoint y: 55, distance: 37.4
drag, startPoint x: 174, startPoint y: 86, endPoint x: 197, endPoint y: 74, distance: 25.3
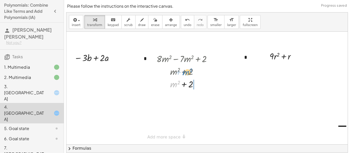
drag, startPoint x: 174, startPoint y: 86, endPoint x: 186, endPoint y: 73, distance: 17.4
drag, startPoint x: 184, startPoint y: 85, endPoint x: 182, endPoint y: 71, distance: 13.7
click at [0, 0] on div "+ · 8 · m 2 + 5 − · 7 · m 2 − 3 + · 8 · m 2 − · 7 · m 2 + 2 + · 1 · m 2 + 2 + m…" at bounding box center [0, 0] width 0 height 0
drag, startPoint x: 185, startPoint y: 85, endPoint x: 156, endPoint y: 87, distance: 29.8
click at [156, 87] on div "+ · 8 · m 2 + 5 − · 7 · m 2 − 3 + · 8 · m 2 − · 7 · m 2 + 2 + · 1 · m 2 + 2 + m…" at bounding box center [182, 71] width 67 height 41
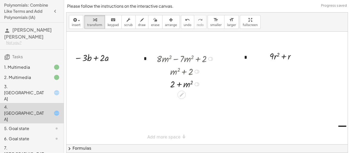
click at [189, 85] on div at bounding box center [186, 84] width 64 height 13
drag, startPoint x: 178, startPoint y: 84, endPoint x: 155, endPoint y: 85, distance: 23.3
click at [155, 85] on div "+ · 8 · m 2 + 5 − · 7 · m 2 − 3 + · 8 · m 2 − · 7 · m 2 + 2 + · 1 · m 2 + 2 + m…" at bounding box center [182, 71] width 67 height 41
drag, startPoint x: 183, startPoint y: 84, endPoint x: 161, endPoint y: 82, distance: 22.6
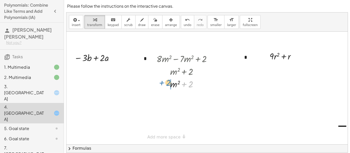
click at [161, 82] on div at bounding box center [186, 84] width 64 height 13
click at [185, 22] on icon "undo" at bounding box center [187, 20] width 5 height 6
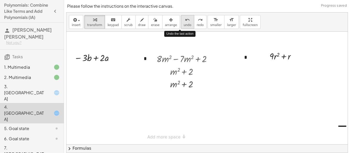
click at [185, 22] on icon "undo" at bounding box center [187, 20] width 5 height 6
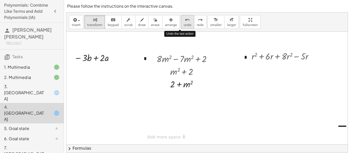
click at [185, 22] on icon "undo" at bounding box center [187, 20] width 5 height 6
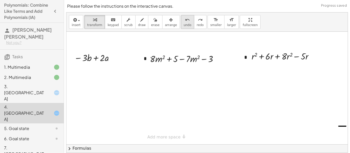
click at [184, 26] on span "undo" at bounding box center [188, 25] width 8 height 4
click at [198, 22] on icon "redo" at bounding box center [200, 20] width 5 height 6
drag, startPoint x: 157, startPoint y: 59, endPoint x: 155, endPoint y: 61, distance: 3.1
click at [155, 61] on div at bounding box center [185, 58] width 77 height 13
drag, startPoint x: 182, startPoint y: 59, endPoint x: 146, endPoint y: 58, distance: 35.6
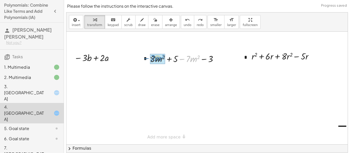
click at [146, 58] on div "− · 7 · m 2 + · 8 · m 2 + 5 − · 7 · m 2 − 3" at bounding box center [182, 58] width 80 height 15
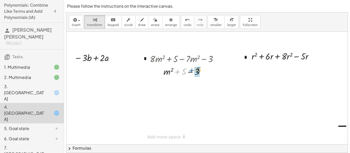
drag, startPoint x: 177, startPoint y: 72, endPoint x: 191, endPoint y: 71, distance: 14.2
click at [191, 71] on div at bounding box center [185, 71] width 77 height 13
drag, startPoint x: 183, startPoint y: 70, endPoint x: 193, endPoint y: 69, distance: 9.6
click at [193, 69] on div at bounding box center [186, 71] width 90 height 13
click at [184, 23] on button "undo undo" at bounding box center [187, 22] width 13 height 14
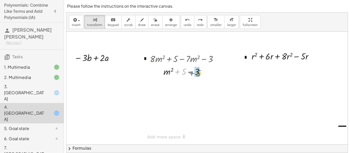
drag, startPoint x: 178, startPoint y: 72, endPoint x: 193, endPoint y: 73, distance: 14.7
click at [193, 73] on div at bounding box center [186, 71] width 90 height 13
drag, startPoint x: 184, startPoint y: 83, endPoint x: 169, endPoint y: 86, distance: 15.3
click at [169, 86] on div at bounding box center [185, 84] width 77 height 13
click at [184, 25] on span "undo" at bounding box center [188, 25] width 8 height 4
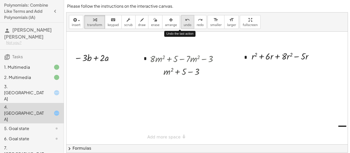
click at [184, 25] on span "undo" at bounding box center [188, 25] width 8 height 4
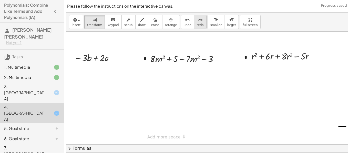
click at [194, 27] on button "redo redo" at bounding box center [200, 22] width 13 height 14
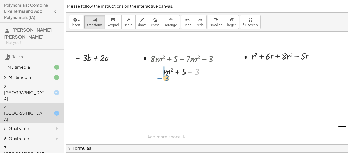
drag, startPoint x: 189, startPoint y: 72, endPoint x: 156, endPoint y: 77, distance: 33.5
click at [156, 77] on div at bounding box center [185, 71] width 77 height 13
drag, startPoint x: 164, startPoint y: 85, endPoint x: 195, endPoint y: 84, distance: 30.5
click at [195, 84] on div at bounding box center [185, 84] width 77 height 12
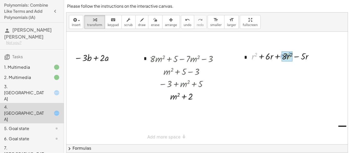
drag, startPoint x: 253, startPoint y: 56, endPoint x: 286, endPoint y: 56, distance: 33.6
drag, startPoint x: 264, startPoint y: 56, endPoint x: 262, endPoint y: 57, distance: 2.6
click at [262, 57] on div at bounding box center [285, 56] width 56 height 13
drag, startPoint x: 290, startPoint y: 57, endPoint x: 260, endPoint y: 56, distance: 29.5
click at [260, 56] on div at bounding box center [285, 56] width 56 height 13
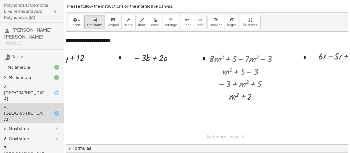
scroll to position [0, 19]
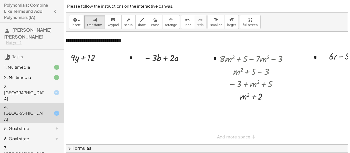
click at [24, 126] on div "5. Goal state" at bounding box center [24, 129] width 41 height 6
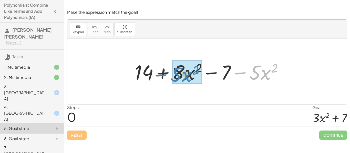
drag, startPoint x: 240, startPoint y: 73, endPoint x: 162, endPoint y: 75, distance: 78.4
click at [162, 75] on div at bounding box center [210, 72] width 157 height 26
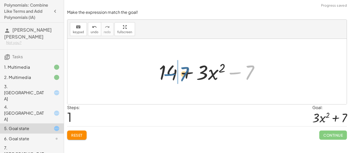
drag, startPoint x: 233, startPoint y: 71, endPoint x: 168, endPoint y: 74, distance: 65.4
click at [168, 74] on div at bounding box center [210, 72] width 109 height 26
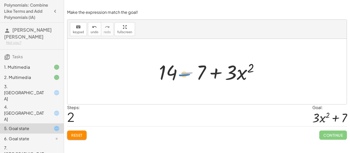
click at [188, 76] on div at bounding box center [210, 72] width 109 height 26
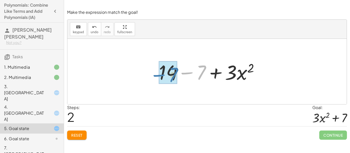
drag, startPoint x: 202, startPoint y: 73, endPoint x: 173, endPoint y: 76, distance: 28.5
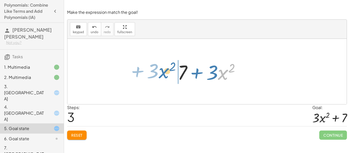
drag, startPoint x: 222, startPoint y: 74, endPoint x: 164, endPoint y: 73, distance: 57.9
click at [164, 73] on div "+ 14 + · 8 · x 2 − 7 − · 5 · x 2 + 14 + · 3 · x 2 − 7 + 14 − 7 + · 3 · x 2 · x …" at bounding box center [206, 72] width 279 height 66
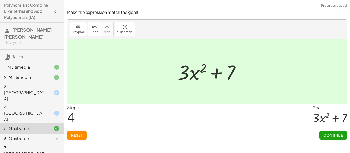
click at [330, 133] on button "Continue" at bounding box center [333, 135] width 28 height 9
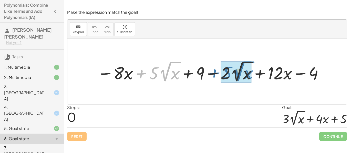
drag, startPoint x: 143, startPoint y: 75, endPoint x: 217, endPoint y: 75, distance: 74.8
click at [217, 75] on div at bounding box center [211, 72] width 232 height 24
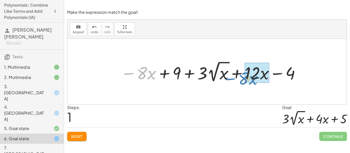
drag, startPoint x: 130, startPoint y: 74, endPoint x: 232, endPoint y: 79, distance: 101.5
click at [232, 79] on div at bounding box center [210, 72] width 185 height 24
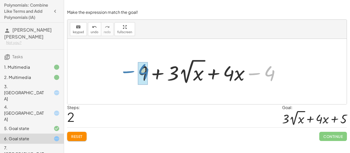
drag, startPoint x: 254, startPoint y: 73, endPoint x: 128, endPoint y: 71, distance: 126.5
click at [128, 71] on div "− · 8 · x + · 5 · 2 √ x + 9 − · 2 · 2 √ x + · 12 · x − 4 − · 8 · x + 9 + · 3 · …" at bounding box center [206, 72] width 279 height 66
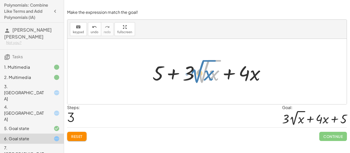
drag, startPoint x: 203, startPoint y: 76, endPoint x: 200, endPoint y: 76, distance: 2.6
click at [200, 76] on div at bounding box center [211, 72] width 122 height 28
click at [191, 76] on div at bounding box center [211, 72] width 122 height 28
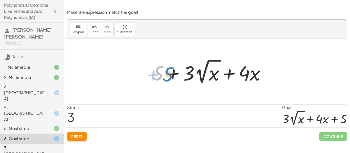
drag, startPoint x: 159, startPoint y: 73, endPoint x: 169, endPoint y: 74, distance: 9.5
click at [169, 74] on div at bounding box center [211, 72] width 122 height 28
drag, startPoint x: 159, startPoint y: 74, endPoint x: 278, endPoint y: 74, distance: 119.1
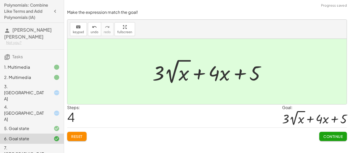
click at [325, 140] on button "Continue" at bounding box center [333, 136] width 28 height 9
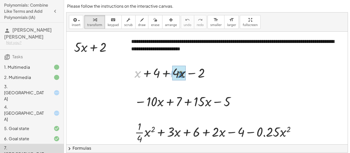
drag, startPoint x: 138, startPoint y: 74, endPoint x: 181, endPoint y: 74, distance: 43.0
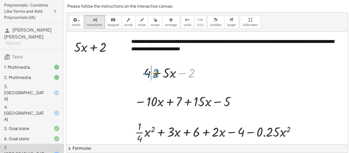
drag, startPoint x: 183, startPoint y: 74, endPoint x: 147, endPoint y: 74, distance: 36.4
click at [147, 74] on div at bounding box center [174, 72] width 66 height 17
drag, startPoint x: 146, startPoint y: 74, endPoint x: 166, endPoint y: 74, distance: 19.7
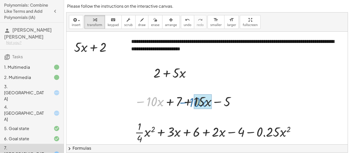
drag, startPoint x: 144, startPoint y: 102, endPoint x: 188, endPoint y: 103, distance: 44.1
click at [188, 103] on div at bounding box center [186, 101] width 108 height 17
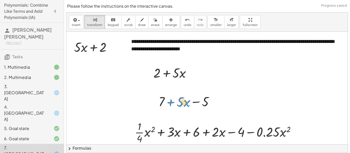
click at [171, 103] on div at bounding box center [188, 101] width 64 height 17
drag, startPoint x: 197, startPoint y: 101, endPoint x: 153, endPoint y: 101, distance: 43.5
click at [153, 101] on div "− · 10 · x + 7 + · 15 · x − 5 − 5 · x + 7 − 5 + · 5" at bounding box center [186, 101] width 71 height 20
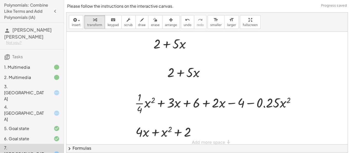
scroll to position [0, 0]
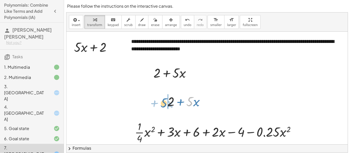
drag, startPoint x: 192, startPoint y: 104, endPoint x: 166, endPoint y: 106, distance: 26.4
click at [166, 106] on div "− · 10 · x + 7 + · 15 · x − 5 + 7 + · 5 · x − 5 · 5 + · x · x + + · 5 2" at bounding box center [186, 101] width 53 height 20
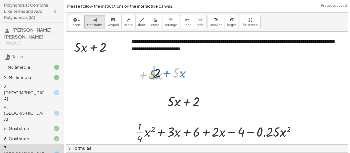
drag, startPoint x: 177, startPoint y: 75, endPoint x: 153, endPoint y: 77, distance: 24.1
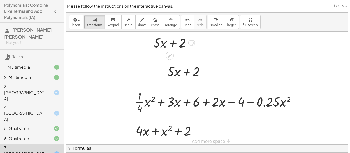
scroll to position [35, 0]
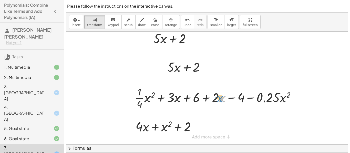
click at [220, 96] on div at bounding box center [217, 98] width 170 height 26
drag, startPoint x: 208, startPoint y: 97, endPoint x: 164, endPoint y: 98, distance: 43.6
click at [164, 98] on div at bounding box center [217, 98] width 170 height 26
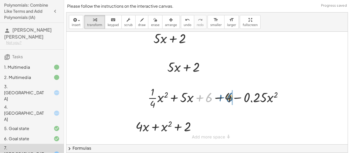
drag, startPoint x: 199, startPoint y: 99, endPoint x: 221, endPoint y: 99, distance: 22.5
click at [221, 99] on div at bounding box center [217, 98] width 144 height 26
drag, startPoint x: 219, startPoint y: 98, endPoint x: 199, endPoint y: 99, distance: 20.2
click at [199, 99] on div at bounding box center [217, 98] width 144 height 26
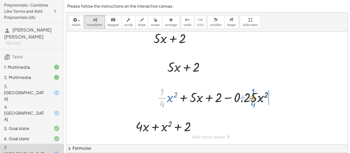
drag, startPoint x: 160, startPoint y: 99, endPoint x: 251, endPoint y: 99, distance: 90.9
click at [251, 99] on div at bounding box center [217, 98] width 125 height 26
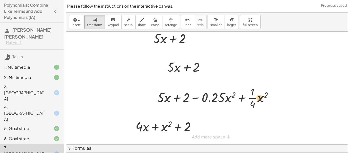
drag, startPoint x: 196, startPoint y: 98, endPoint x: 234, endPoint y: 98, distance: 37.9
click at [234, 98] on div at bounding box center [217, 98] width 125 height 26
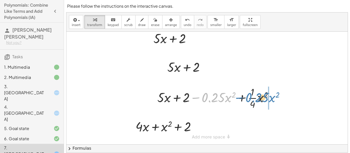
drag, startPoint x: 200, startPoint y: 97, endPoint x: 244, endPoint y: 97, distance: 43.3
click at [244, 97] on div at bounding box center [217, 98] width 125 height 26
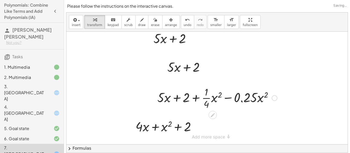
click at [203, 99] on div at bounding box center [217, 98] width 125 height 26
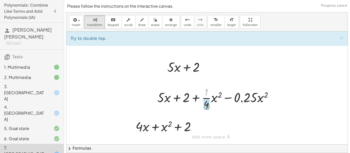
drag, startPoint x: 207, startPoint y: 91, endPoint x: 207, endPoint y: 105, distance: 14.1
drag, startPoint x: 206, startPoint y: 104, endPoint x: 206, endPoint y: 92, distance: 12.0
click at [206, 92] on div at bounding box center [217, 98] width 125 height 26
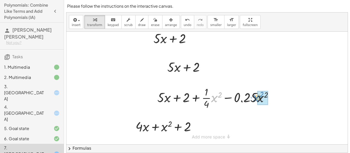
drag, startPoint x: 213, startPoint y: 99, endPoint x: 256, endPoint y: 98, distance: 43.0
click at [256, 98] on div at bounding box center [217, 98] width 125 height 26
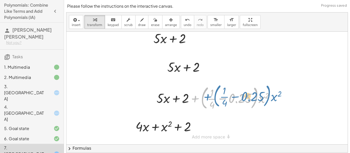
drag, startPoint x: 194, startPoint y: 97, endPoint x: 206, endPoint y: 95, distance: 11.7
click at [206, 95] on div at bounding box center [217, 98] width 127 height 28
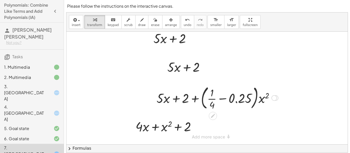
click at [233, 99] on div at bounding box center [217, 98] width 127 height 28
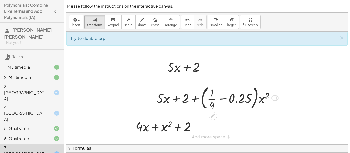
click at [237, 102] on div at bounding box center [217, 98] width 127 height 28
drag, startPoint x: 223, startPoint y: 98, endPoint x: 197, endPoint y: 100, distance: 26.2
click at [197, 100] on div at bounding box center [217, 98] width 127 height 28
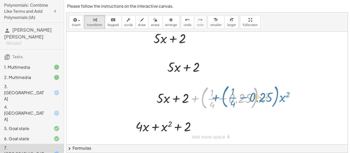
drag, startPoint x: 195, startPoint y: 99, endPoint x: 204, endPoint y: 98, distance: 8.5
click at [204, 98] on div at bounding box center [217, 98] width 127 height 28
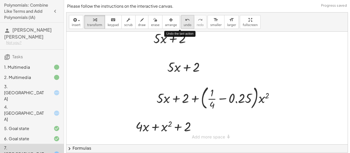
click at [184, 24] on span "undo" at bounding box center [188, 25] width 8 height 4
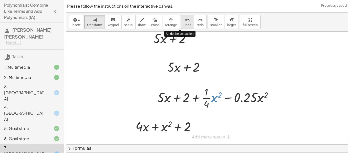
click at [184, 24] on span "undo" at bounding box center [188, 25] width 8 height 4
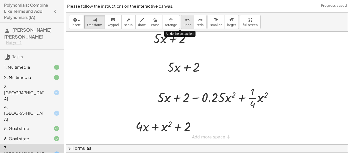
click at [184, 24] on span "undo" at bounding box center [188, 25] width 8 height 4
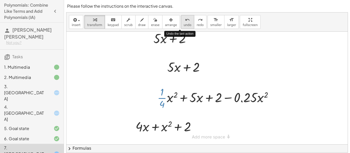
click at [184, 24] on span "undo" at bounding box center [188, 25] width 8 height 4
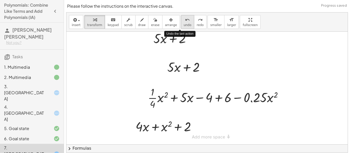
click at [184, 24] on span "undo" at bounding box center [188, 25] width 8 height 4
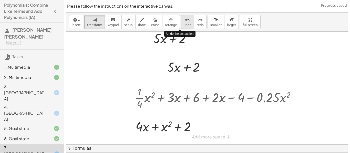
click at [184, 24] on span "undo" at bounding box center [188, 25] width 8 height 4
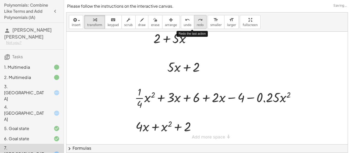
click at [198, 18] on icon "redo" at bounding box center [200, 20] width 5 height 6
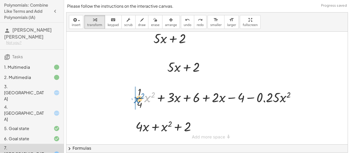
drag, startPoint x: 147, startPoint y: 98, endPoint x: 136, endPoint y: 99, distance: 10.8
click at [136, 99] on div at bounding box center [217, 98] width 170 height 26
drag, startPoint x: 139, startPoint y: 98, endPoint x: 154, endPoint y: 97, distance: 15.1
click at [154, 97] on div at bounding box center [217, 98] width 170 height 26
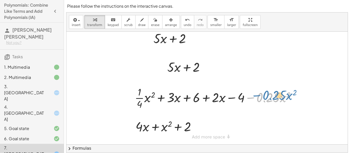
drag, startPoint x: 251, startPoint y: 97, endPoint x: 256, endPoint y: 96, distance: 5.7
click at [256, 96] on div at bounding box center [217, 98] width 170 height 26
click at [265, 102] on div at bounding box center [217, 98] width 170 height 26
click at [264, 102] on div at bounding box center [217, 98] width 170 height 26
click at [281, 99] on div at bounding box center [217, 98] width 170 height 26
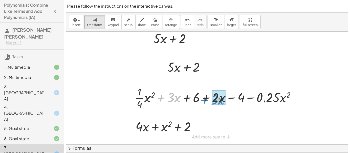
drag, startPoint x: 161, startPoint y: 98, endPoint x: 204, endPoint y: 99, distance: 43.3
click at [204, 99] on div at bounding box center [217, 98] width 170 height 26
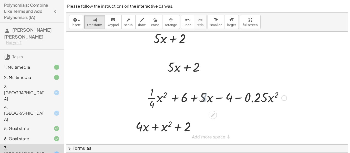
click at [204, 99] on div at bounding box center [217, 98] width 144 height 26
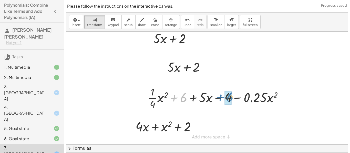
drag, startPoint x: 174, startPoint y: 98, endPoint x: 220, endPoint y: 97, distance: 46.6
click at [220, 97] on div at bounding box center [217, 98] width 144 height 26
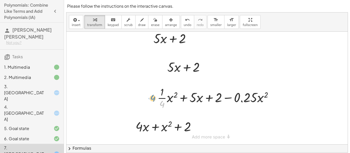
drag, startPoint x: 162, startPoint y: 103, endPoint x: 153, endPoint y: 98, distance: 11.0
click at [153, 98] on div "+ · · 1 · 4 · x 2 + · 3 · x + 6 + · 2 · x − 4 − · 0.25 · x 2 + · x 2 · · 1 · 4 …" at bounding box center [215, 98] width 131 height 28
drag, startPoint x: 162, startPoint y: 105, endPoint x: 268, endPoint y: 98, distance: 106.7
click at [268, 98] on div at bounding box center [217, 98] width 125 height 26
drag, startPoint x: 174, startPoint y: 95, endPoint x: 161, endPoint y: 101, distance: 14.6
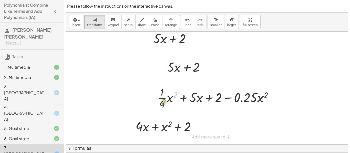
click at [161, 101] on div at bounding box center [217, 98] width 125 height 26
drag, startPoint x: 162, startPoint y: 106, endPoint x: 161, endPoint y: 95, distance: 10.8
click at [161, 95] on div at bounding box center [217, 98] width 125 height 26
drag, startPoint x: 162, startPoint y: 104, endPoint x: 218, endPoint y: 96, distance: 56.9
click at [218, 96] on div at bounding box center [217, 98] width 125 height 26
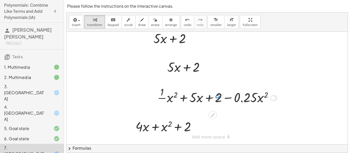
click at [218, 96] on div at bounding box center [217, 98] width 125 height 26
drag, startPoint x: 164, startPoint y: 97, endPoint x: 172, endPoint y: 97, distance: 8.7
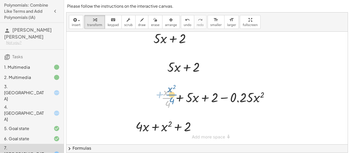
drag, startPoint x: 165, startPoint y: 97, endPoint x: 167, endPoint y: 94, distance: 3.8
click at [167, 94] on div at bounding box center [217, 98] width 117 height 26
drag, startPoint x: 169, startPoint y: 103, endPoint x: 247, endPoint y: 105, distance: 78.7
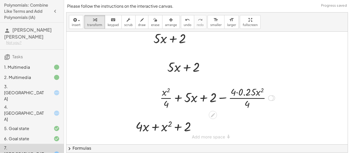
click at [241, 100] on div at bounding box center [217, 98] width 120 height 26
click at [246, 94] on div at bounding box center [217, 98] width 120 height 26
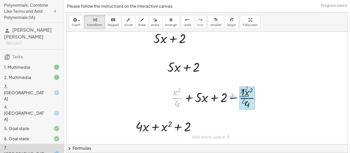
drag, startPoint x: 175, startPoint y: 99, endPoint x: 243, endPoint y: 97, distance: 67.4
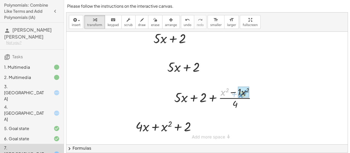
drag, startPoint x: 223, startPoint y: 93, endPoint x: 241, endPoint y: 95, distance: 18.0
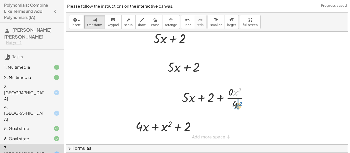
drag, startPoint x: 234, startPoint y: 93, endPoint x: 235, endPoint y: 107, distance: 13.6
click at [235, 107] on div at bounding box center [217, 98] width 76 height 26
drag, startPoint x: 235, startPoint y: 90, endPoint x: 236, endPoint y: 103, distance: 12.8
click at [236, 103] on div at bounding box center [217, 98] width 79 height 26
drag, startPoint x: 230, startPoint y: 105, endPoint x: 234, endPoint y: 95, distance: 10.6
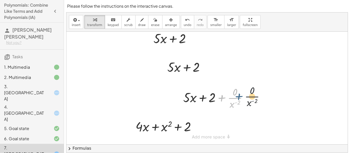
drag, startPoint x: 223, startPoint y: 98, endPoint x: 243, endPoint y: 97, distance: 20.2
click at [243, 97] on div at bounding box center [218, 98] width 74 height 26
drag, startPoint x: 230, startPoint y: 105, endPoint x: 206, endPoint y: 106, distance: 24.3
click at [206, 106] on div at bounding box center [218, 98] width 74 height 26
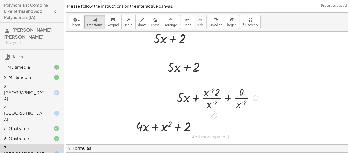
click at [210, 99] on div at bounding box center [217, 98] width 87 height 26
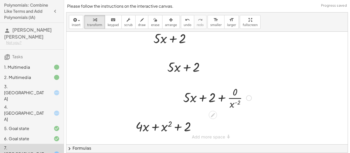
click at [237, 98] on div at bounding box center [218, 98] width 74 height 26
click at [233, 98] on div at bounding box center [217, 97] width 65 height 17
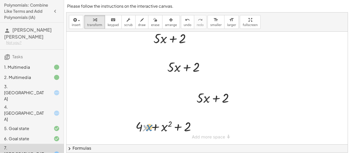
drag, startPoint x: 145, startPoint y: 127, endPoint x: 149, endPoint y: 127, distance: 3.1
click at [149, 127] on div at bounding box center [167, 126] width 69 height 17
drag, startPoint x: 156, startPoint y: 127, endPoint x: 141, endPoint y: 129, distance: 15.5
click at [141, 129] on div at bounding box center [167, 126] width 69 height 17
drag, startPoint x: 155, startPoint y: 127, endPoint x: 133, endPoint y: 127, distance: 21.8
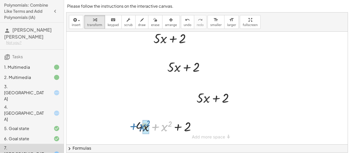
click at [133, 127] on div "+ x 2 + · 4 · x + x 2 + 2" at bounding box center [166, 127] width 76 height 20
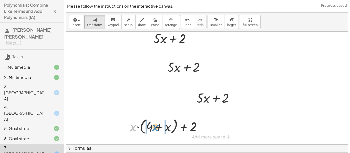
drag, startPoint x: 133, startPoint y: 128, endPoint x: 156, endPoint y: 128, distance: 22.3
click at [156, 128] on div at bounding box center [167, 126] width 81 height 19
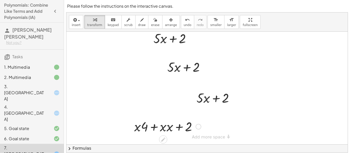
click at [156, 128] on div at bounding box center [168, 126] width 72 height 17
click at [165, 129] on div at bounding box center [168, 126] width 72 height 17
click at [181, 129] on div at bounding box center [168, 126] width 72 height 17
click at [140, 124] on div at bounding box center [168, 126] width 72 height 17
drag, startPoint x: 138, startPoint y: 127, endPoint x: 143, endPoint y: 127, distance: 5.6
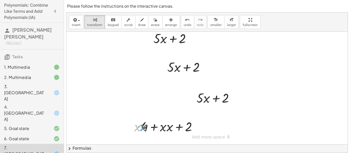
click at [143, 127] on div at bounding box center [168, 126] width 72 height 17
drag, startPoint x: 155, startPoint y: 128, endPoint x: 127, endPoint y: 128, distance: 28.2
click at [127, 128] on div "+ · 4 · x + x 2 + 2 + · 4 · x + · x · x + 2 + · x · ( + 4 + x ) + 2 + · x · x 4…" at bounding box center [166, 127] width 78 height 20
click at [184, 26] on span "undo" at bounding box center [188, 25] width 8 height 4
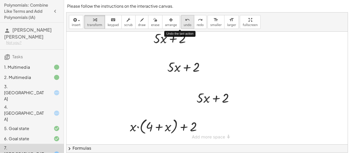
click at [184, 26] on span "undo" at bounding box center [188, 25] width 8 height 4
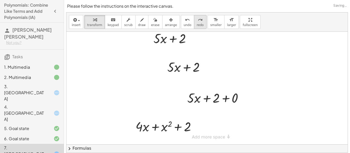
click at [197, 24] on span "redo" at bounding box center [200, 25] width 7 height 4
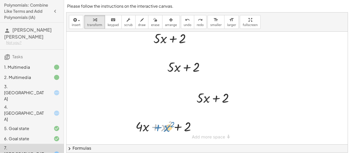
drag, startPoint x: 156, startPoint y: 128, endPoint x: 158, endPoint y: 128, distance: 2.6
click at [158, 128] on div at bounding box center [167, 126] width 69 height 17
drag, startPoint x: 141, startPoint y: 128, endPoint x: 145, endPoint y: 128, distance: 4.1
click at [145, 128] on div at bounding box center [167, 126] width 69 height 17
drag, startPoint x: 178, startPoint y: 127, endPoint x: 125, endPoint y: 127, distance: 53.0
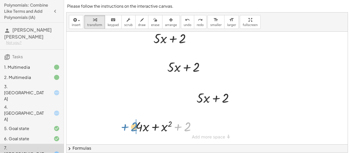
click at [125, 127] on div "**********" at bounding box center [206, 71] width 281 height 148
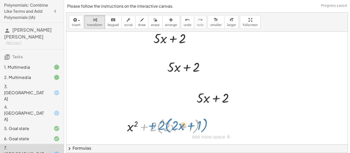
drag, startPoint x: 144, startPoint y: 126, endPoint x: 152, endPoint y: 125, distance: 8.0
click at [152, 125] on div at bounding box center [167, 126] width 87 height 19
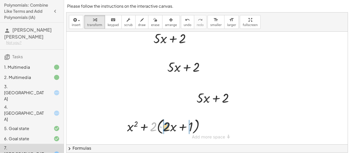
drag, startPoint x: 154, startPoint y: 126, endPoint x: 167, endPoint y: 126, distance: 12.3
click at [167, 126] on div at bounding box center [167, 126] width 87 height 19
click at [192, 129] on div at bounding box center [167, 126] width 87 height 17
click at [157, 126] on div at bounding box center [167, 126] width 87 height 17
click at [157, 127] on div at bounding box center [167, 126] width 77 height 17
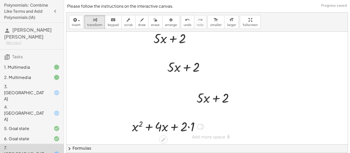
click at [189, 128] on div at bounding box center [167, 126] width 77 height 17
drag, startPoint x: 178, startPoint y: 128, endPoint x: 125, endPoint y: 128, distance: 53.0
click at [125, 128] on div "**********" at bounding box center [206, 71] width 281 height 148
click at [170, 125] on div at bounding box center [167, 126] width 69 height 17
drag, startPoint x: 148, startPoint y: 127, endPoint x: 176, endPoint y: 127, distance: 28.2
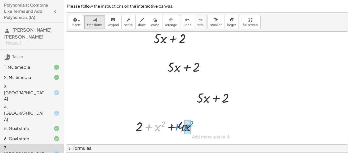
click at [176, 127] on div at bounding box center [167, 126] width 69 height 17
drag, startPoint x: 192, startPoint y: 125, endPoint x: 164, endPoint y: 125, distance: 28.4
click at [164, 125] on div at bounding box center [168, 126] width 78 height 19
click at [164, 130] on div at bounding box center [168, 126] width 72 height 17
click at [180, 129] on div at bounding box center [167, 126] width 69 height 17
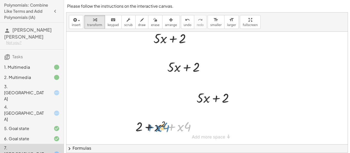
drag, startPoint x: 172, startPoint y: 127, endPoint x: 150, endPoint y: 128, distance: 21.5
click at [150, 128] on div at bounding box center [167, 126] width 69 height 17
drag, startPoint x: 149, startPoint y: 127, endPoint x: 172, endPoint y: 126, distance: 23.3
click at [172, 126] on div at bounding box center [167, 126] width 69 height 17
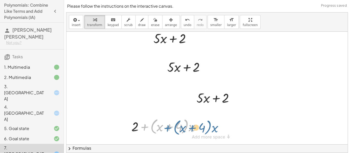
drag, startPoint x: 143, startPoint y: 126, endPoint x: 156, endPoint y: 126, distance: 12.8
click at [156, 126] on div at bounding box center [168, 126] width 78 height 19
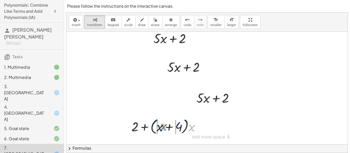
drag, startPoint x: 191, startPoint y: 128, endPoint x: 162, endPoint y: 128, distance: 28.7
click at [162, 128] on div at bounding box center [168, 126] width 78 height 19
click at [162, 128] on div at bounding box center [168, 126] width 72 height 17
click at [181, 129] on div at bounding box center [167, 126] width 69 height 17
drag, startPoint x: 138, startPoint y: 127, endPoint x: 187, endPoint y: 129, distance: 49.2
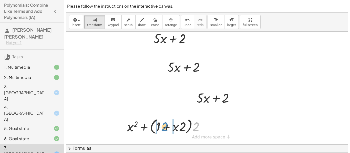
drag, startPoint x: 198, startPoint y: 130, endPoint x: 165, endPoint y: 130, distance: 32.3
click at [165, 130] on div at bounding box center [167, 126] width 87 height 19
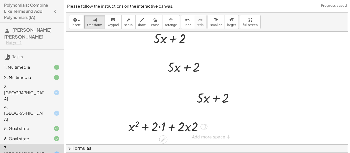
click at [161, 129] on div at bounding box center [168, 126] width 84 height 17
click at [181, 129] on div at bounding box center [167, 126] width 77 height 17
click at [190, 127] on div at bounding box center [167, 126] width 77 height 17
click at [185, 127] on div at bounding box center [167, 126] width 77 height 17
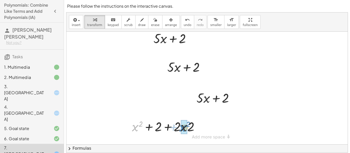
drag, startPoint x: 132, startPoint y: 128, endPoint x: 180, endPoint y: 128, distance: 47.6
click at [180, 128] on div at bounding box center [167, 126] width 77 height 17
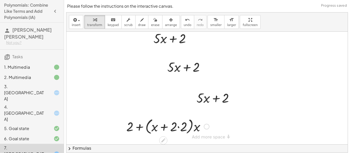
click at [178, 128] on div at bounding box center [168, 126] width 88 height 19
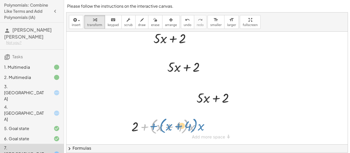
drag, startPoint x: 145, startPoint y: 126, endPoint x: 154, endPoint y: 126, distance: 9.0
click at [154, 126] on div at bounding box center [168, 126] width 78 height 19
drag, startPoint x: 192, startPoint y: 127, endPoint x: 165, endPoint y: 128, distance: 27.4
click at [165, 128] on div at bounding box center [168, 126] width 78 height 19
click at [165, 128] on div at bounding box center [168, 126] width 72 height 17
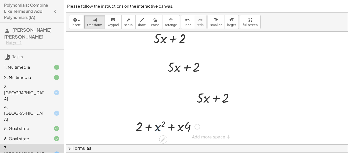
click at [157, 126] on div at bounding box center [167, 126] width 69 height 17
click at [182, 129] on div at bounding box center [167, 126] width 69 height 17
drag, startPoint x: 147, startPoint y: 128, endPoint x: 169, endPoint y: 127, distance: 21.5
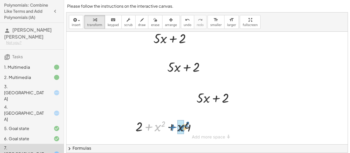
click at [169, 127] on div at bounding box center [167, 126] width 69 height 17
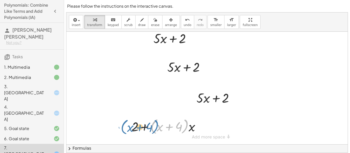
drag, startPoint x: 186, startPoint y: 125, endPoint x: 157, endPoint y: 126, distance: 29.2
click at [157, 126] on div at bounding box center [168, 126] width 78 height 19
